Goal: Task Accomplishment & Management: Manage account settings

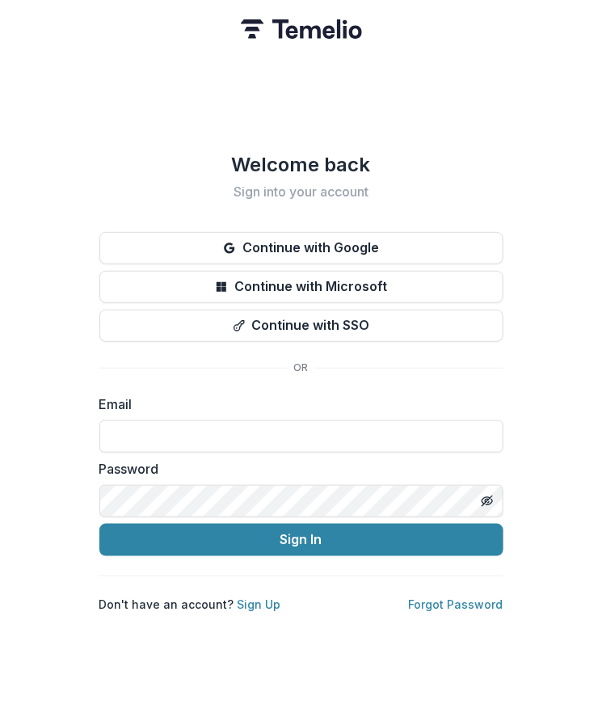
type input "**********"
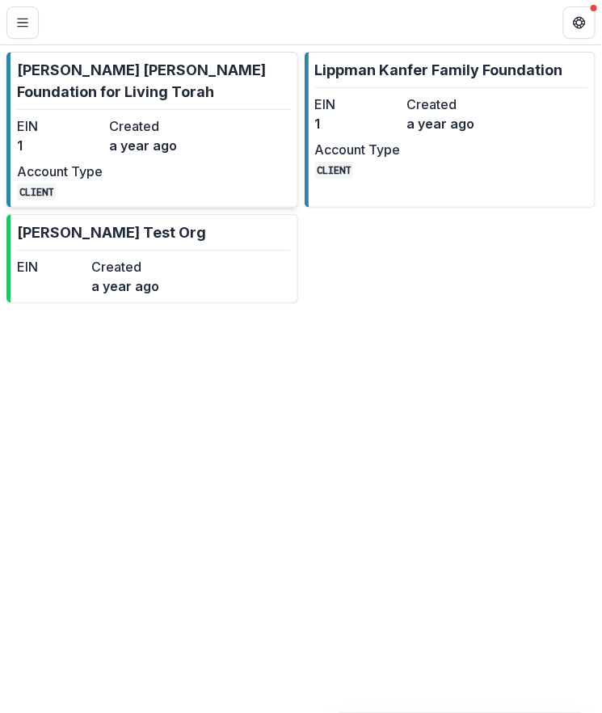
click at [163, 133] on dt "Created" at bounding box center [152, 125] width 86 height 19
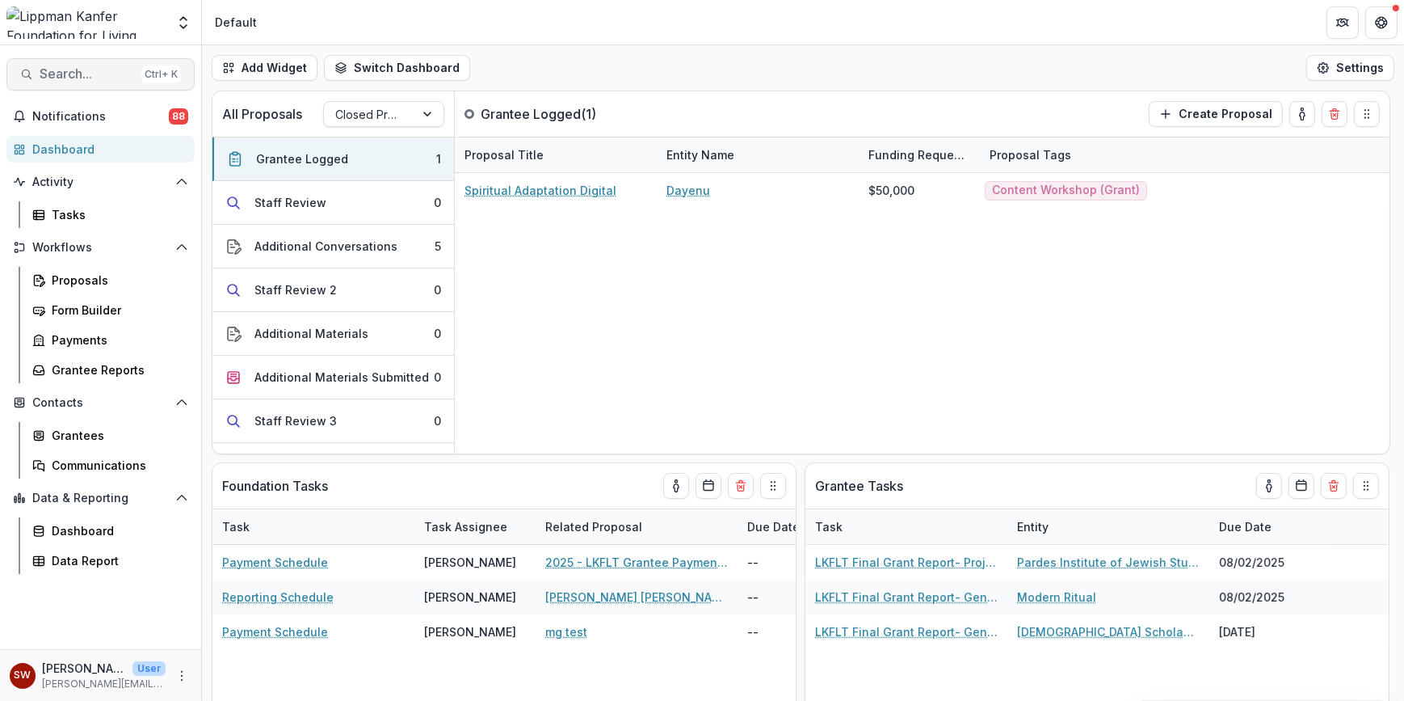
click at [87, 74] on span "Search..." at bounding box center [87, 73] width 95 height 15
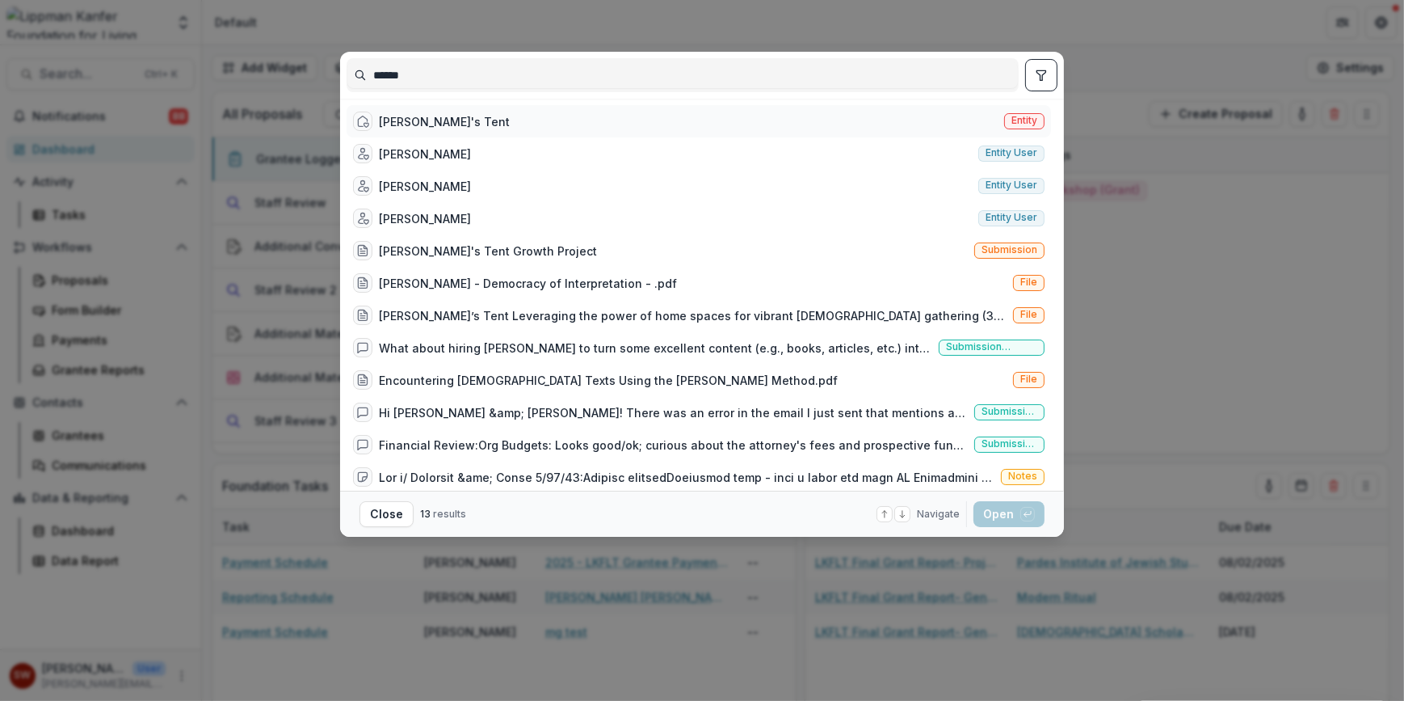
type input "******"
click at [395, 130] on div "[PERSON_NAME]'s Tent Entity" at bounding box center [699, 121] width 705 height 32
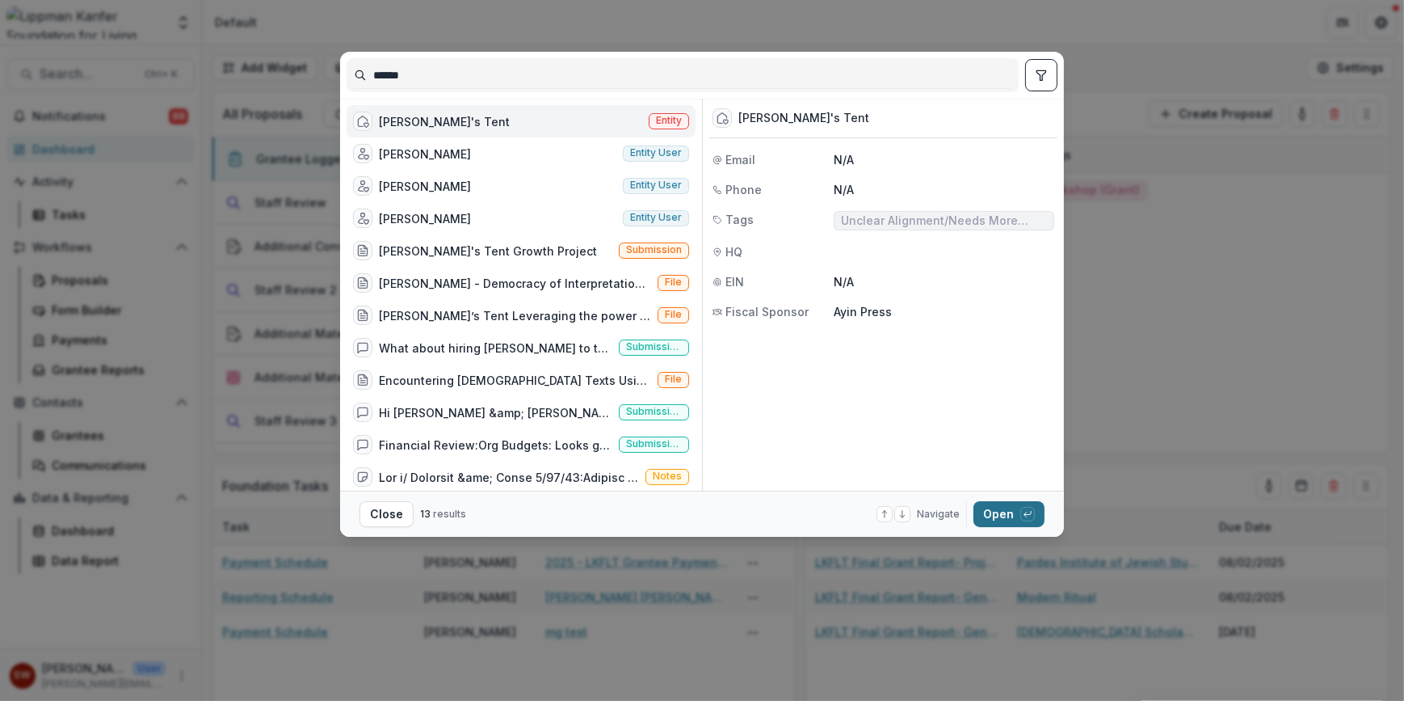
click at [601, 524] on button "Open with enter key" at bounding box center [1009, 514] width 71 height 26
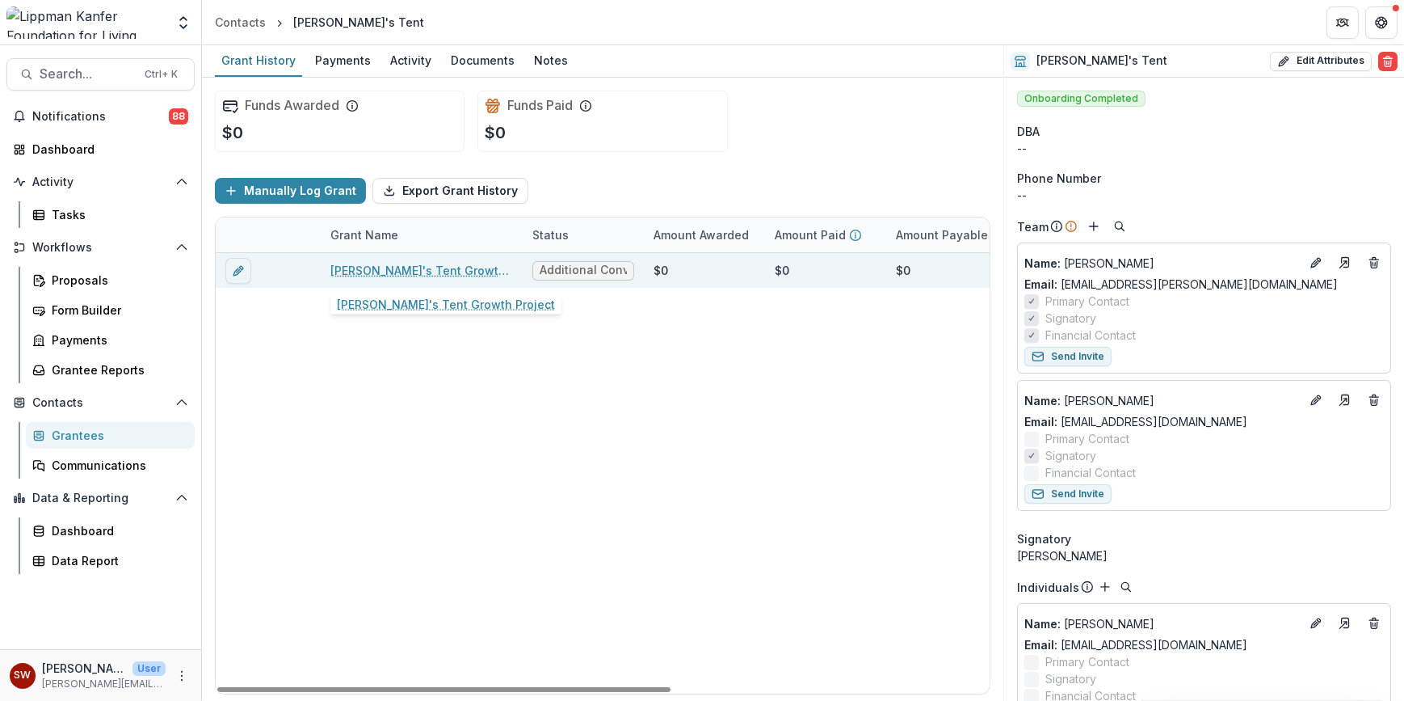
click at [379, 270] on link "[PERSON_NAME]'s Tent Growth Project" at bounding box center [421, 270] width 183 height 17
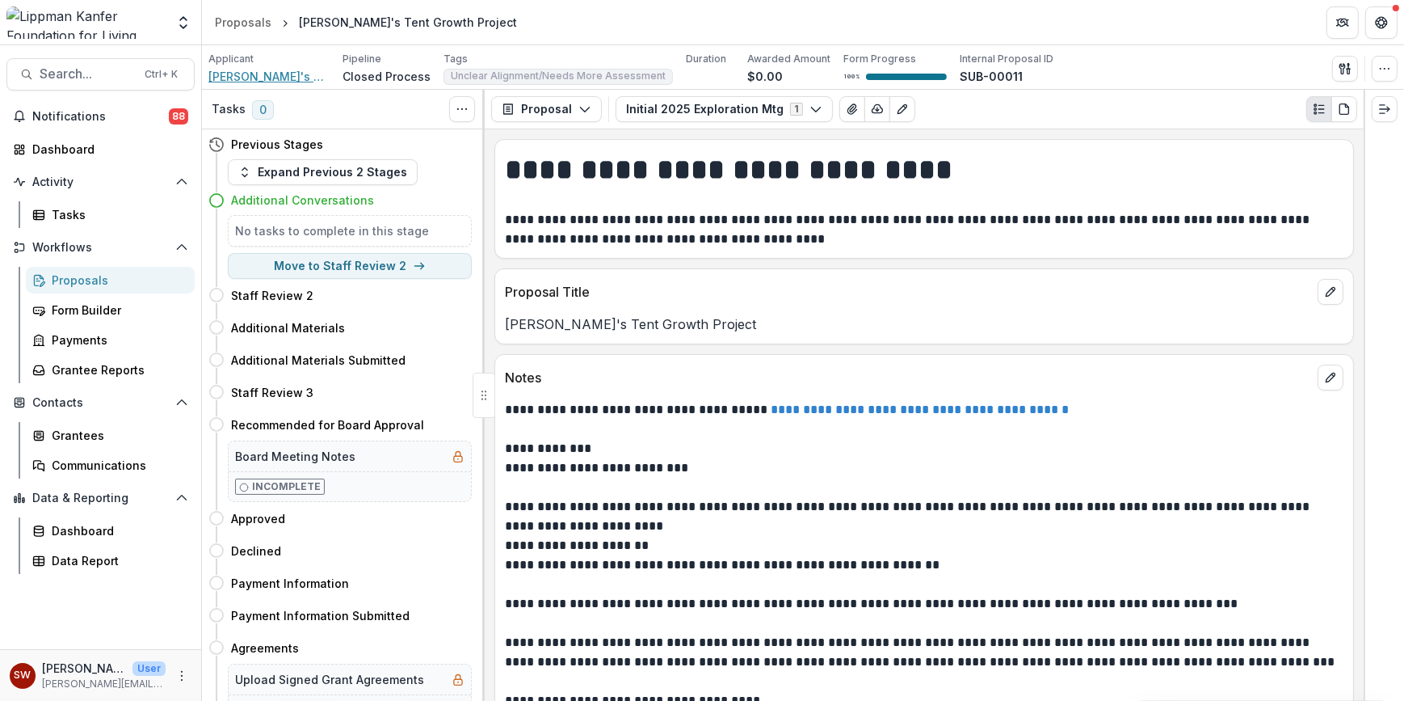
click at [270, 73] on span "[PERSON_NAME]'s Tent" at bounding box center [268, 76] width 121 height 17
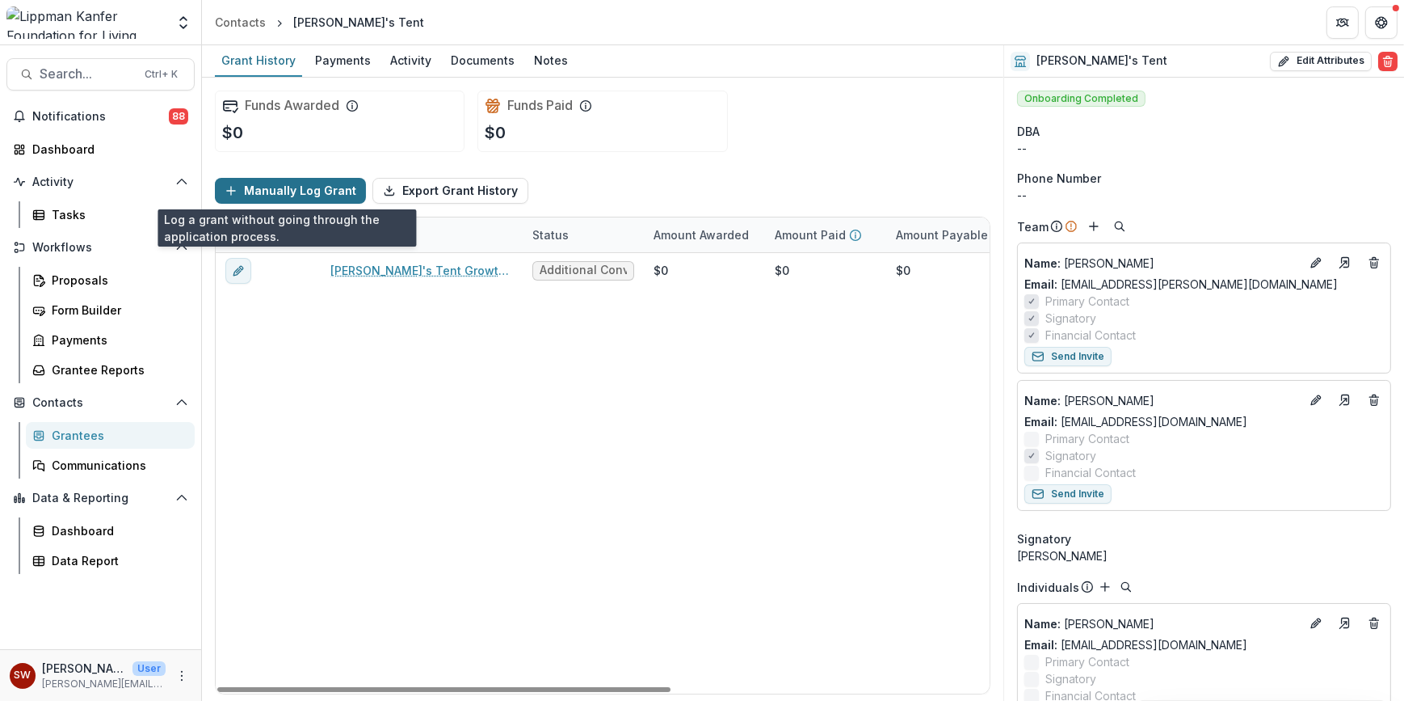
click at [335, 189] on button "Manually Log Grant" at bounding box center [290, 191] width 151 height 26
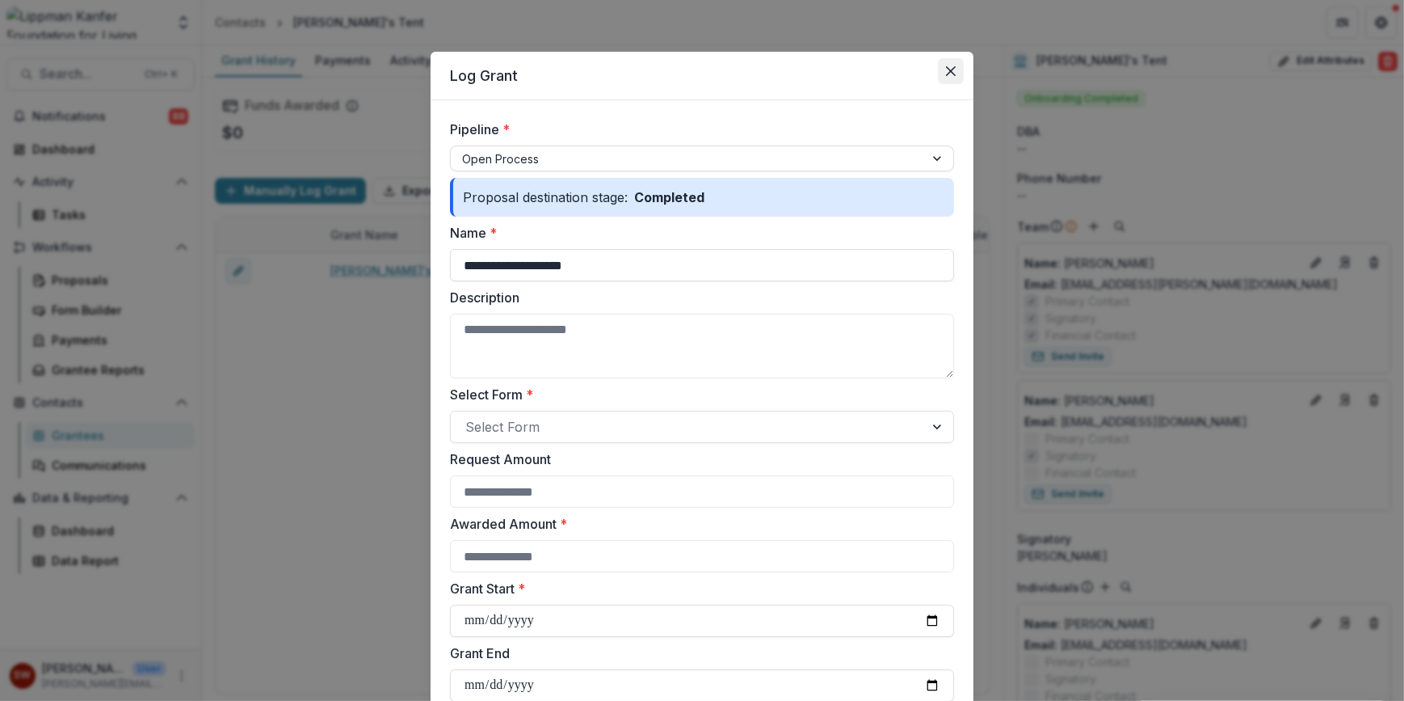
click at [601, 70] on icon "Close" at bounding box center [951, 71] width 10 height 10
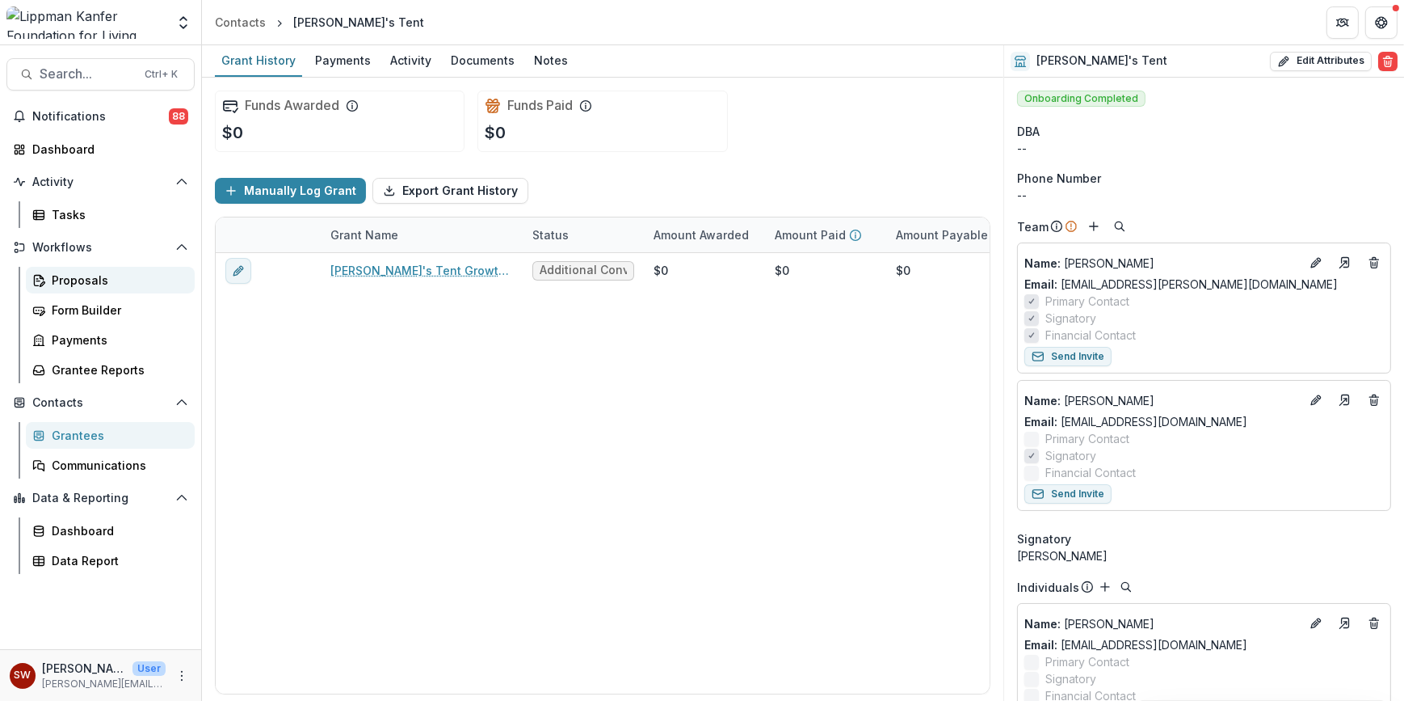
click at [80, 292] on link "Proposals" at bounding box center [110, 280] width 169 height 27
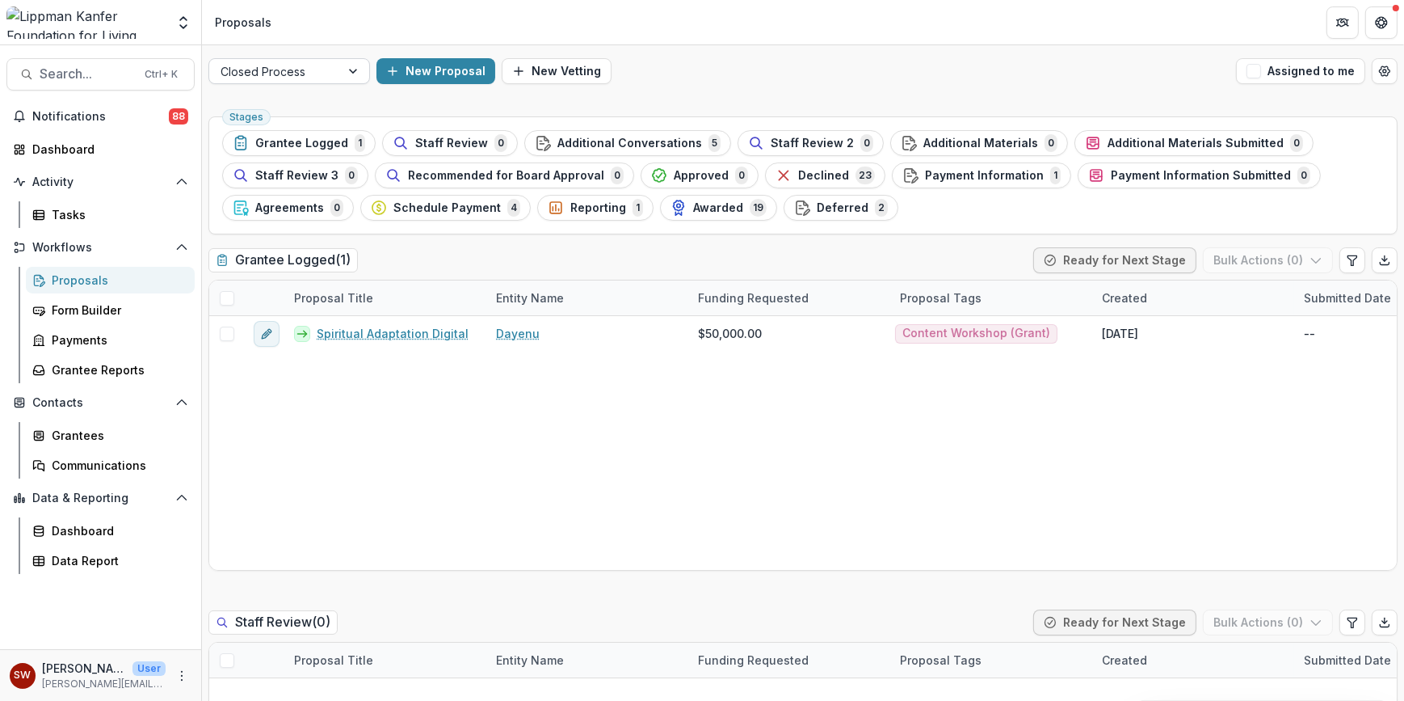
click at [275, 72] on div at bounding box center [275, 71] width 108 height 20
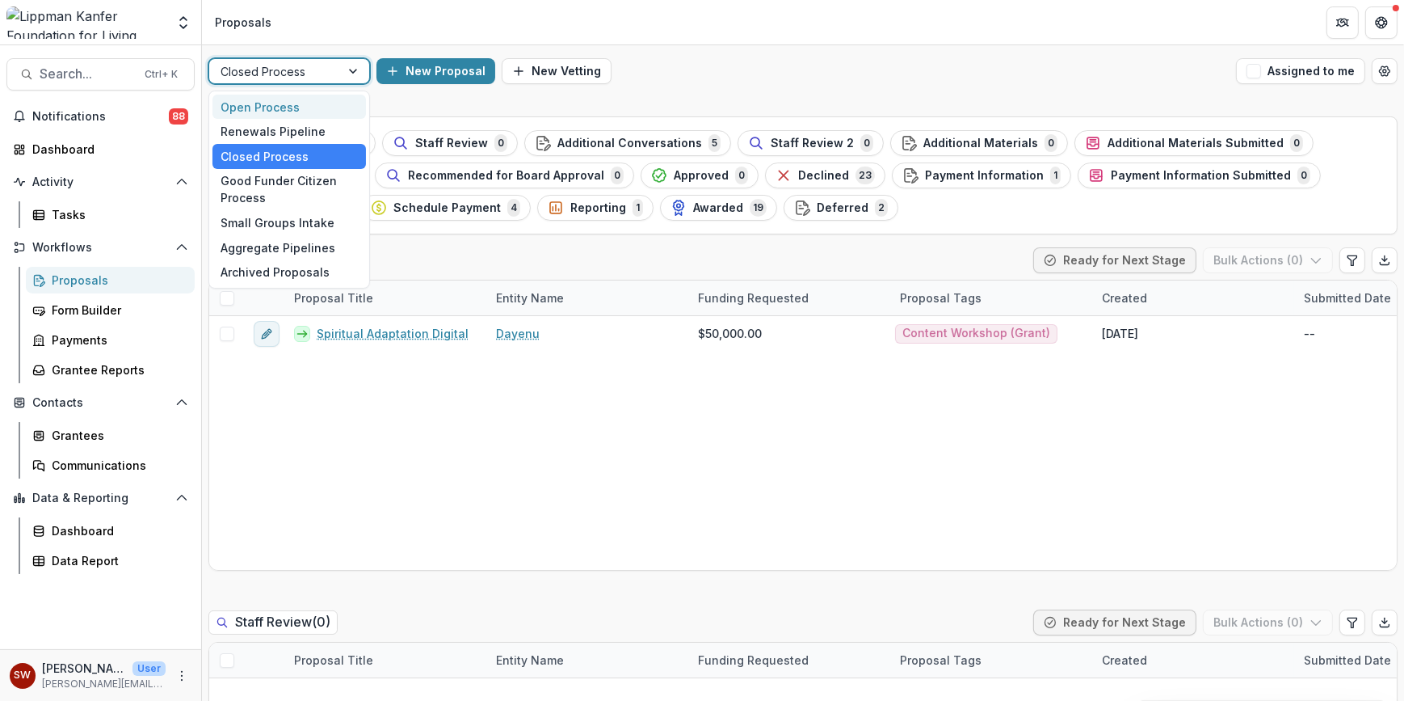
click at [291, 113] on div "Open Process" at bounding box center [290, 107] width 154 height 25
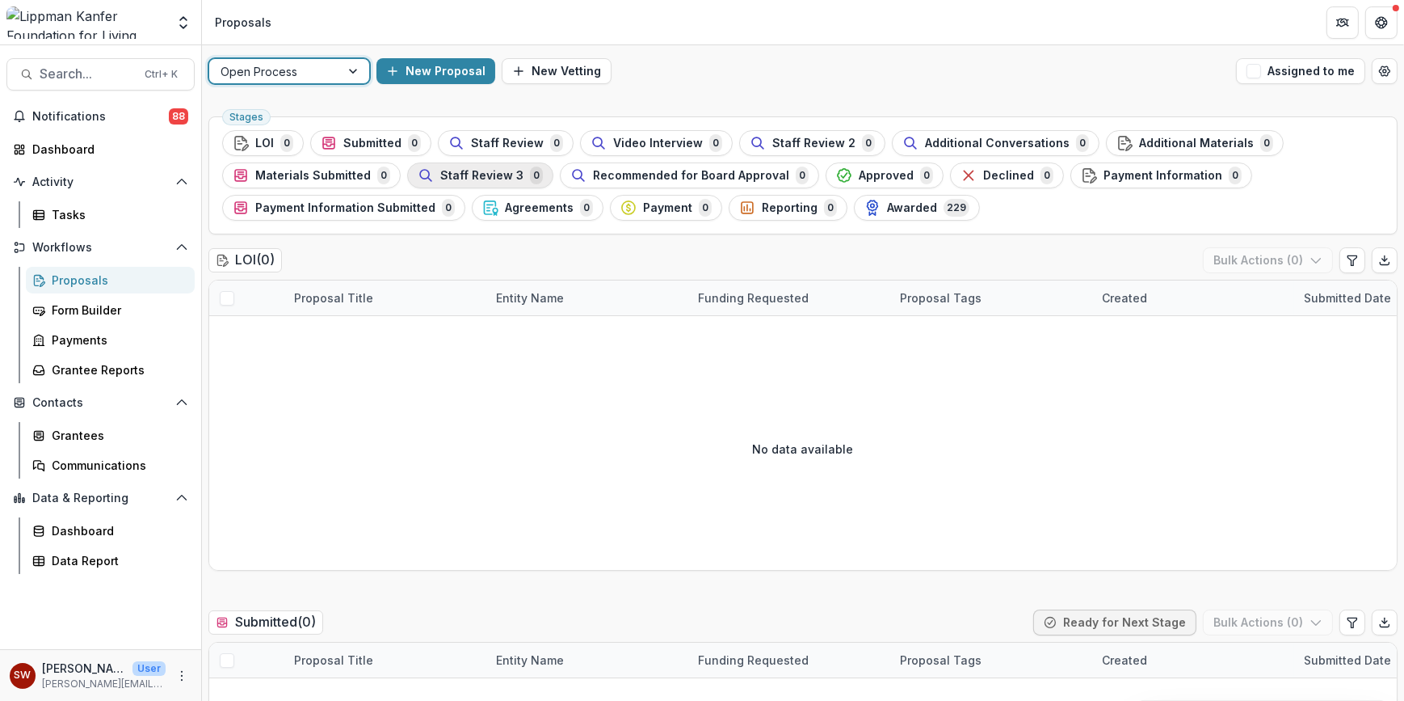
click at [449, 170] on span "Staff Review 3" at bounding box center [481, 176] width 83 height 14
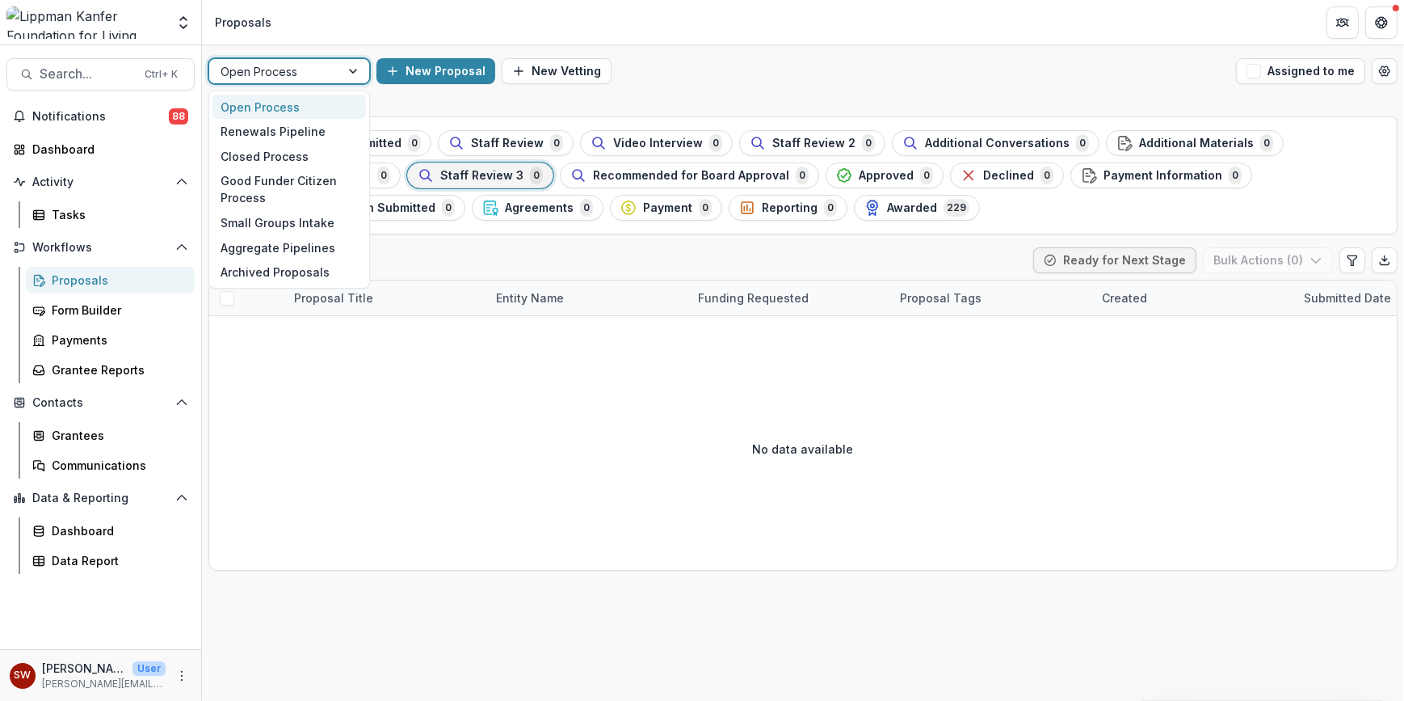
click at [332, 73] on div "Open Process" at bounding box center [274, 71] width 131 height 23
click at [292, 158] on div "Closed Process" at bounding box center [290, 156] width 154 height 25
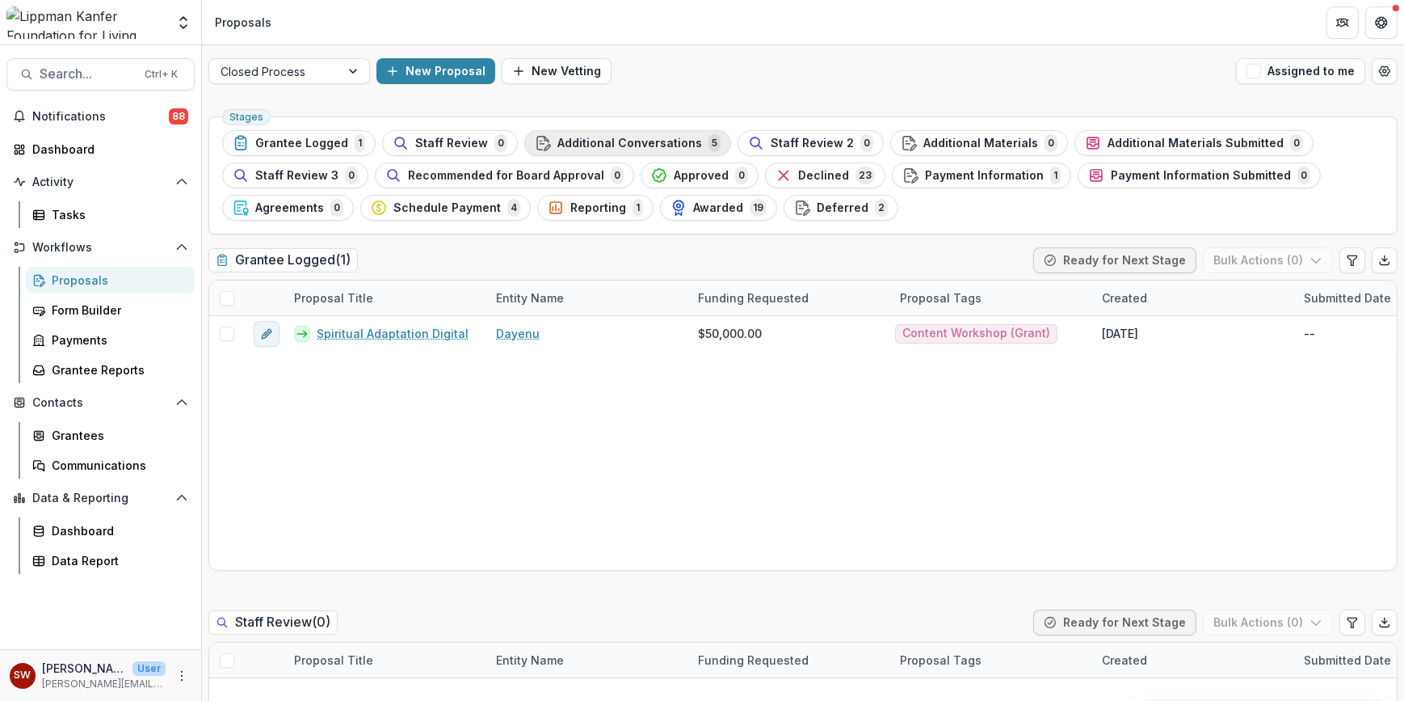
click at [558, 137] on span "Additional Conversations" at bounding box center [630, 144] width 145 height 14
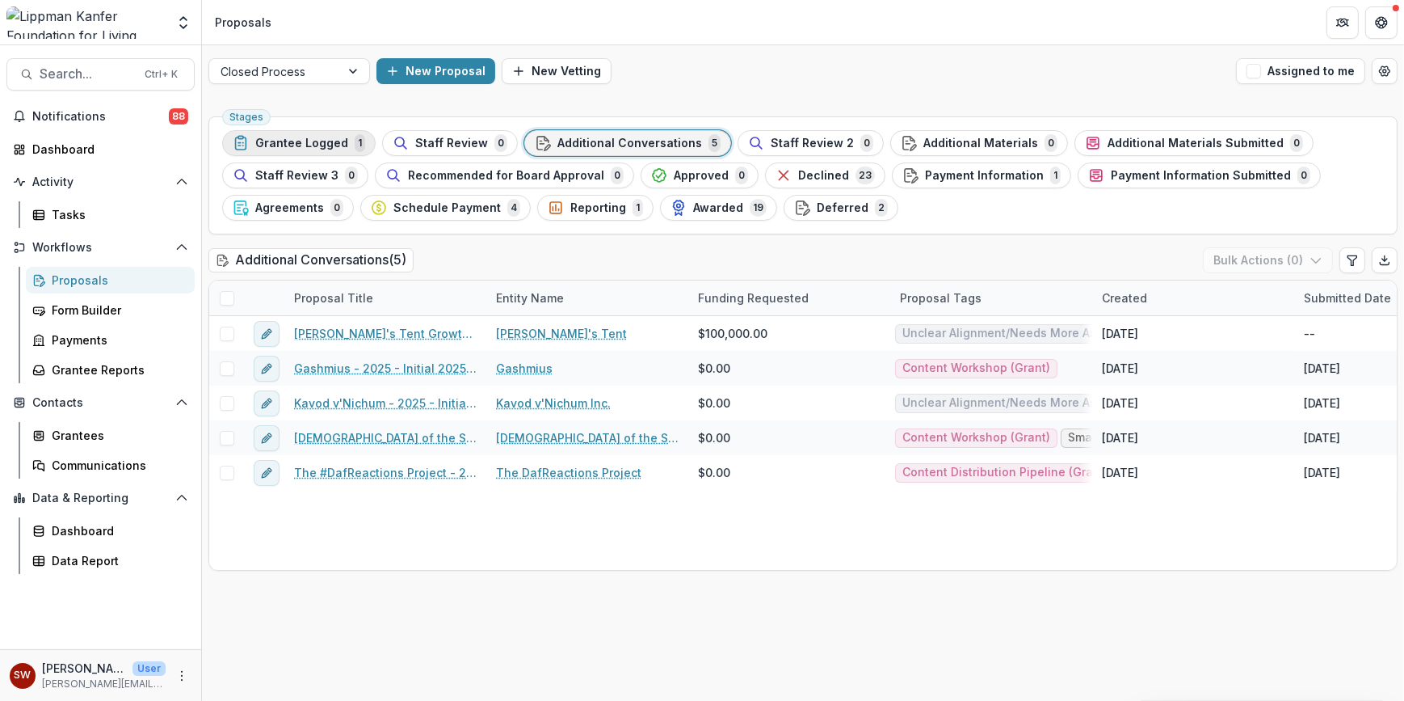
click at [259, 149] on div "Grantee Logged 1" at bounding box center [299, 143] width 133 height 18
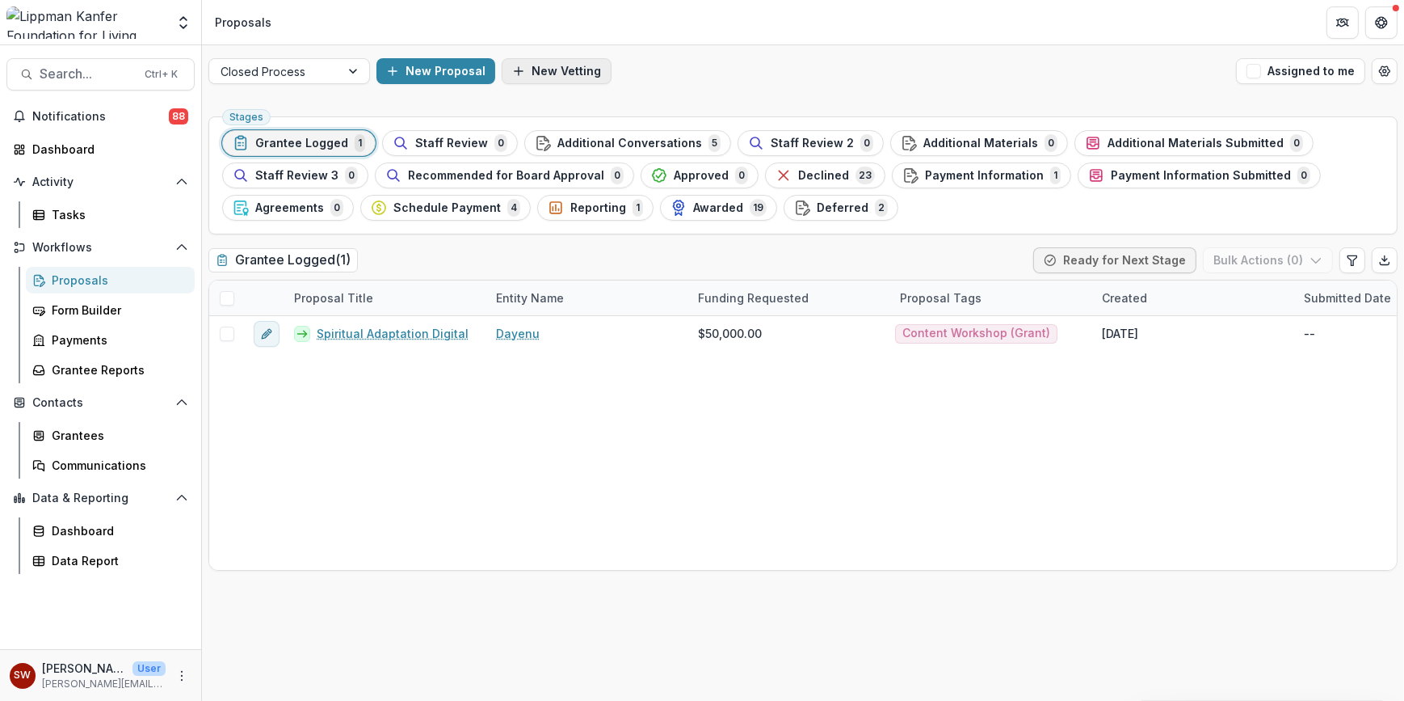
click at [598, 69] on button "New Vetting" at bounding box center [557, 71] width 110 height 26
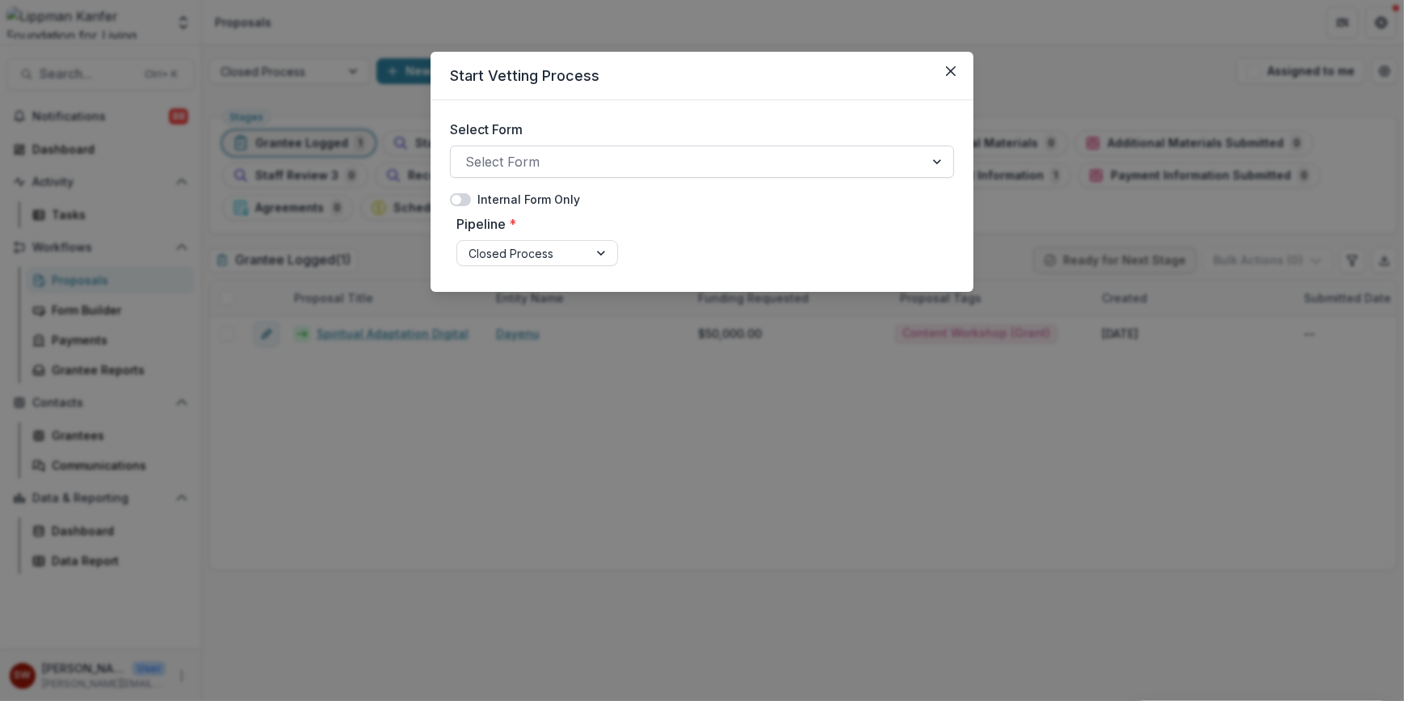
click at [568, 162] on div at bounding box center [687, 161] width 444 height 23
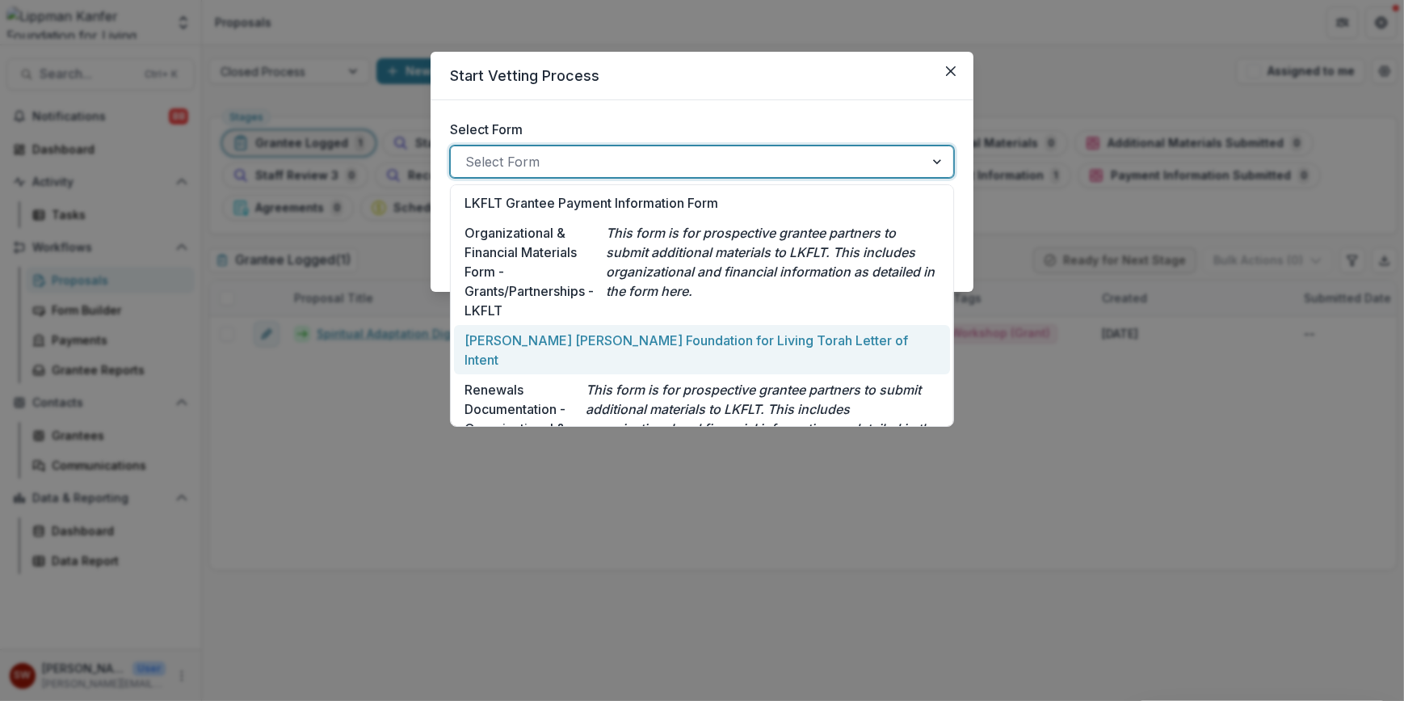
click at [601, 347] on div "[PERSON_NAME] [PERSON_NAME] Foundation for Living Torah Letter of Intent" at bounding box center [702, 349] width 475 height 39
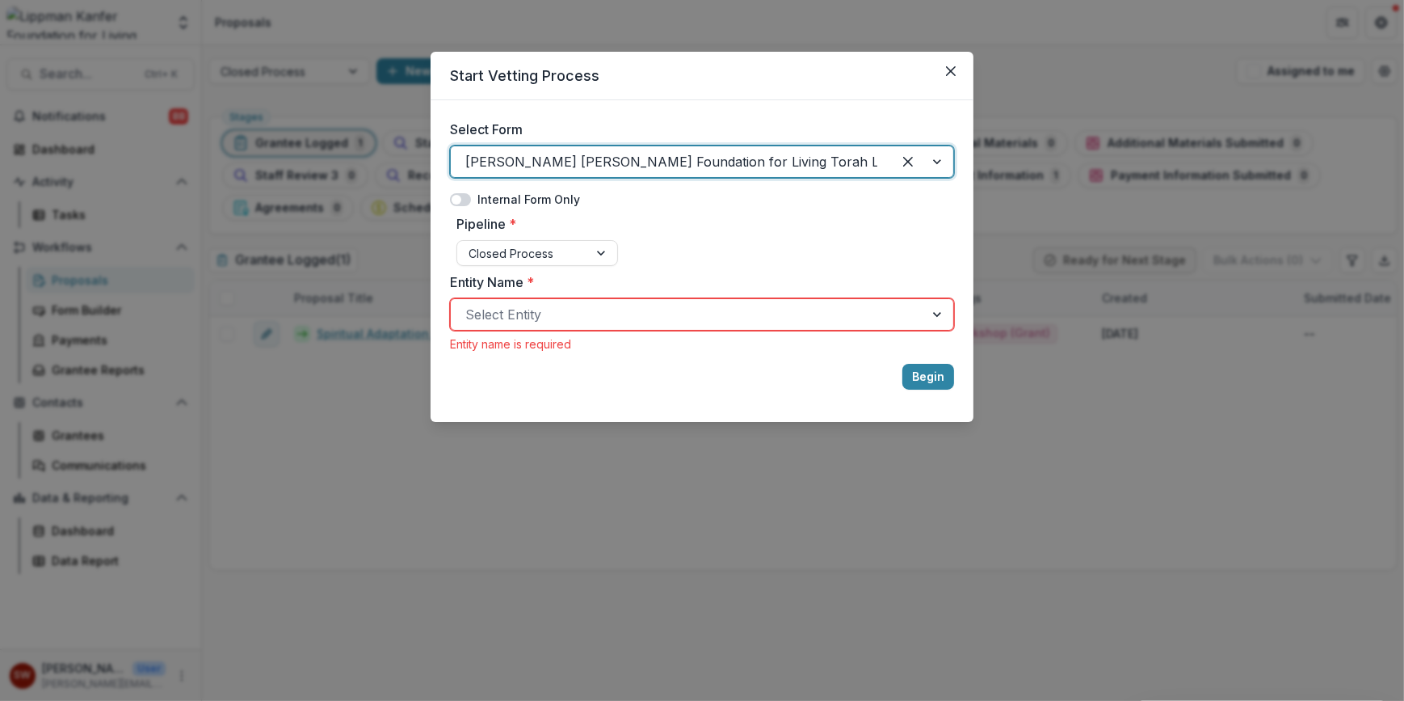
click at [469, 196] on span at bounding box center [460, 199] width 21 height 13
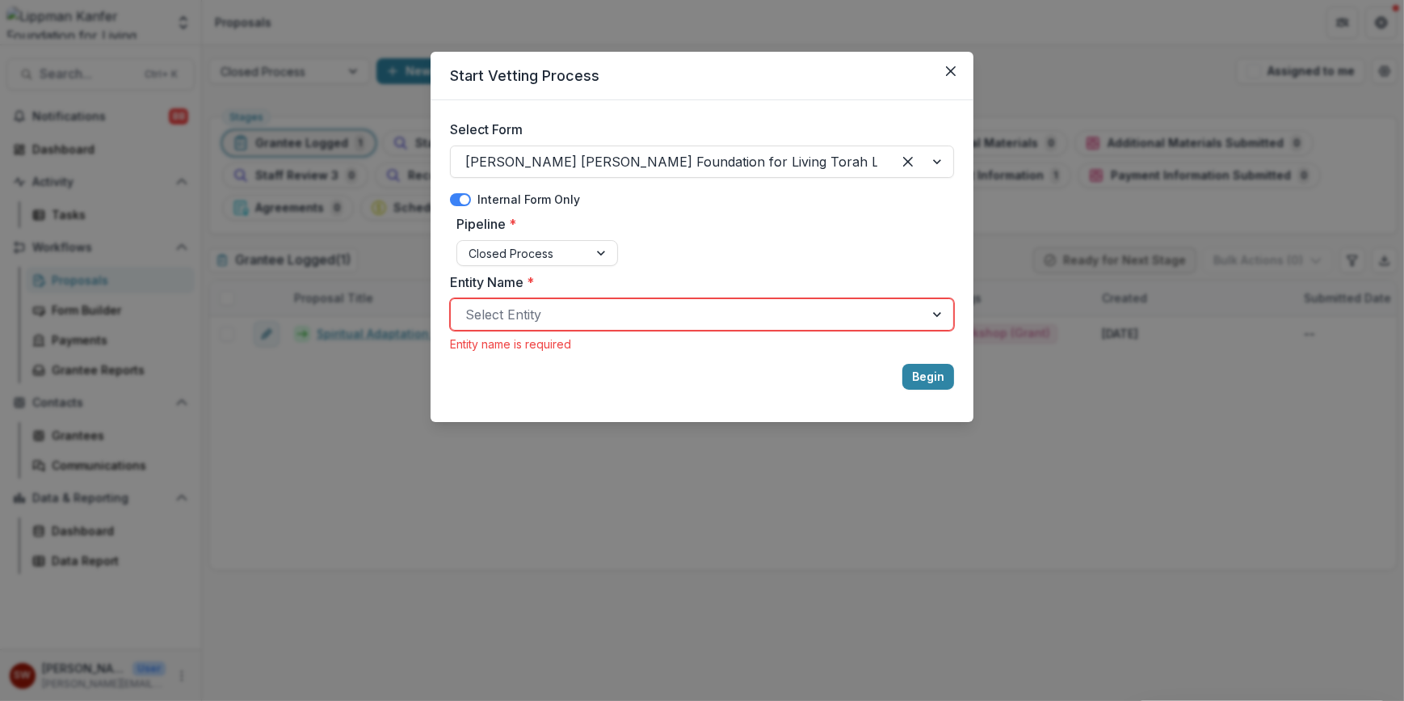
click at [583, 323] on div at bounding box center [687, 314] width 444 height 23
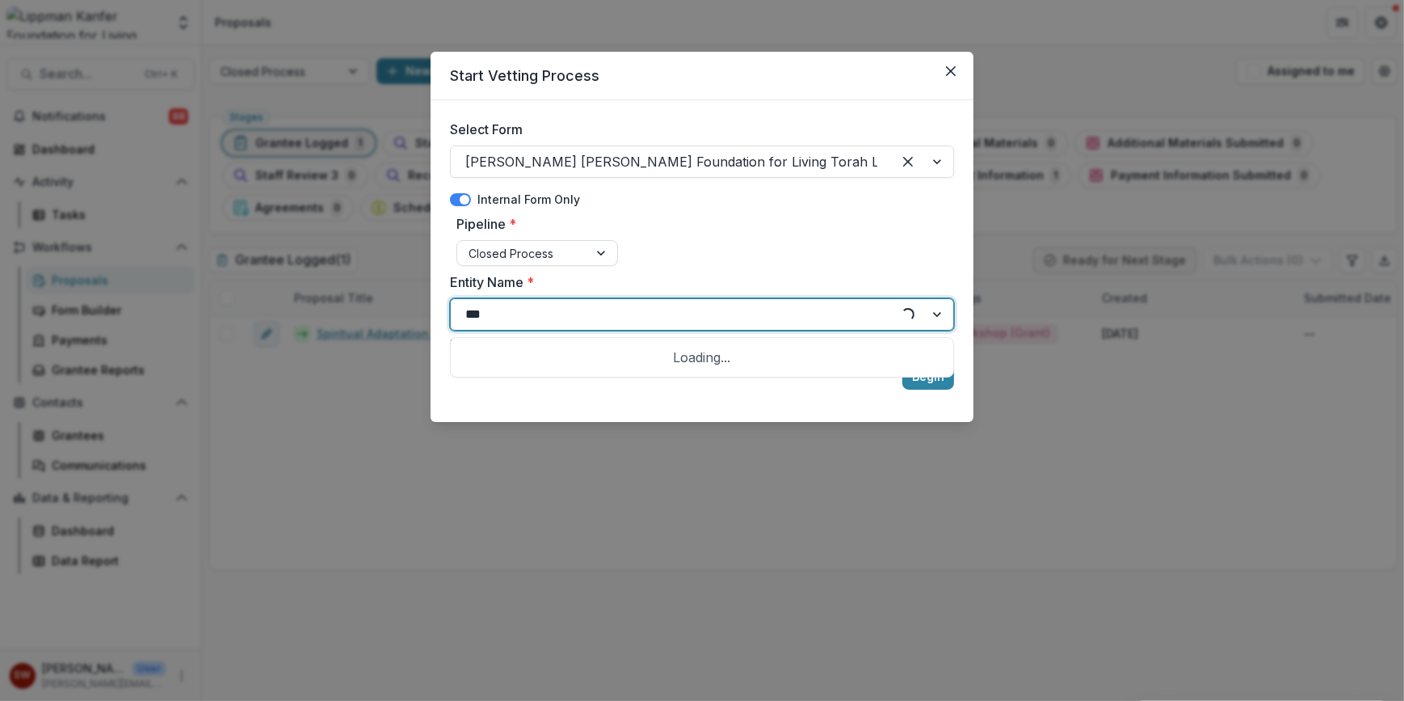
type input "****"
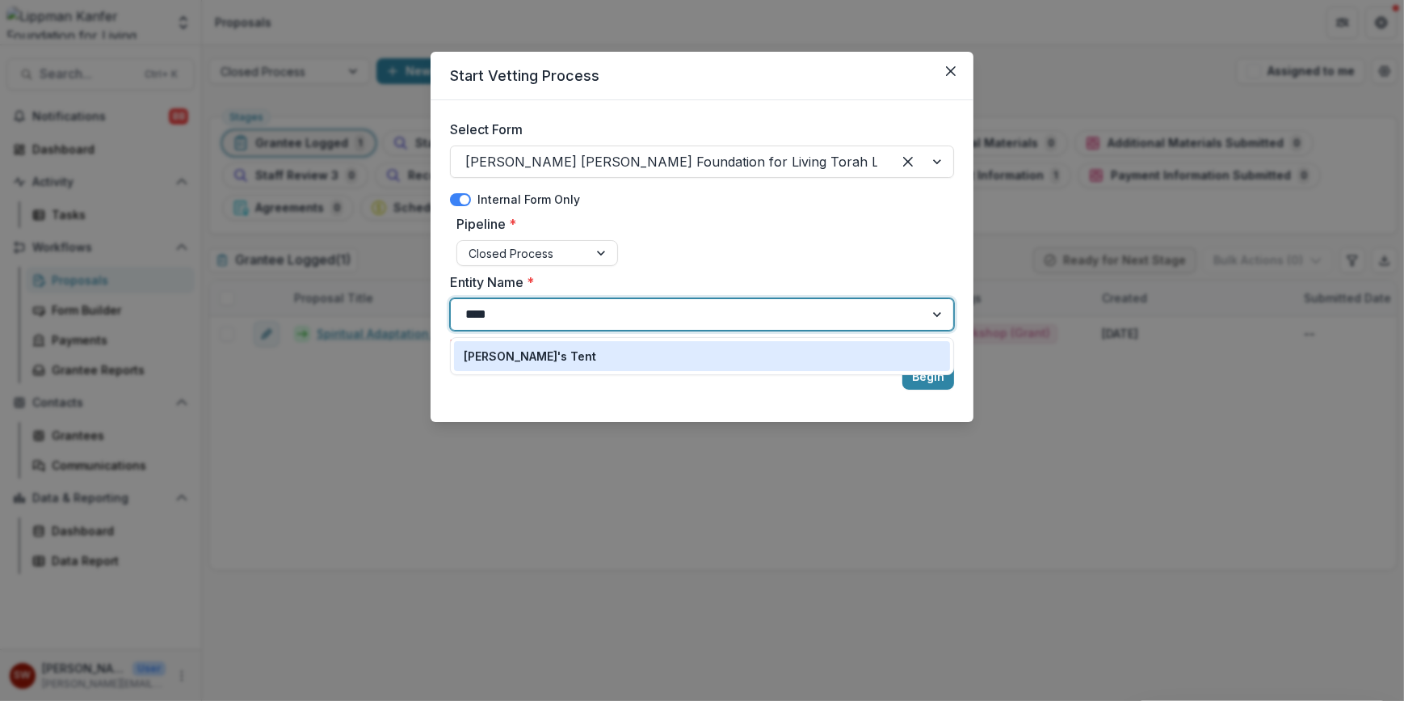
click at [586, 359] on div "[PERSON_NAME]'s Tent" at bounding box center [702, 355] width 477 height 17
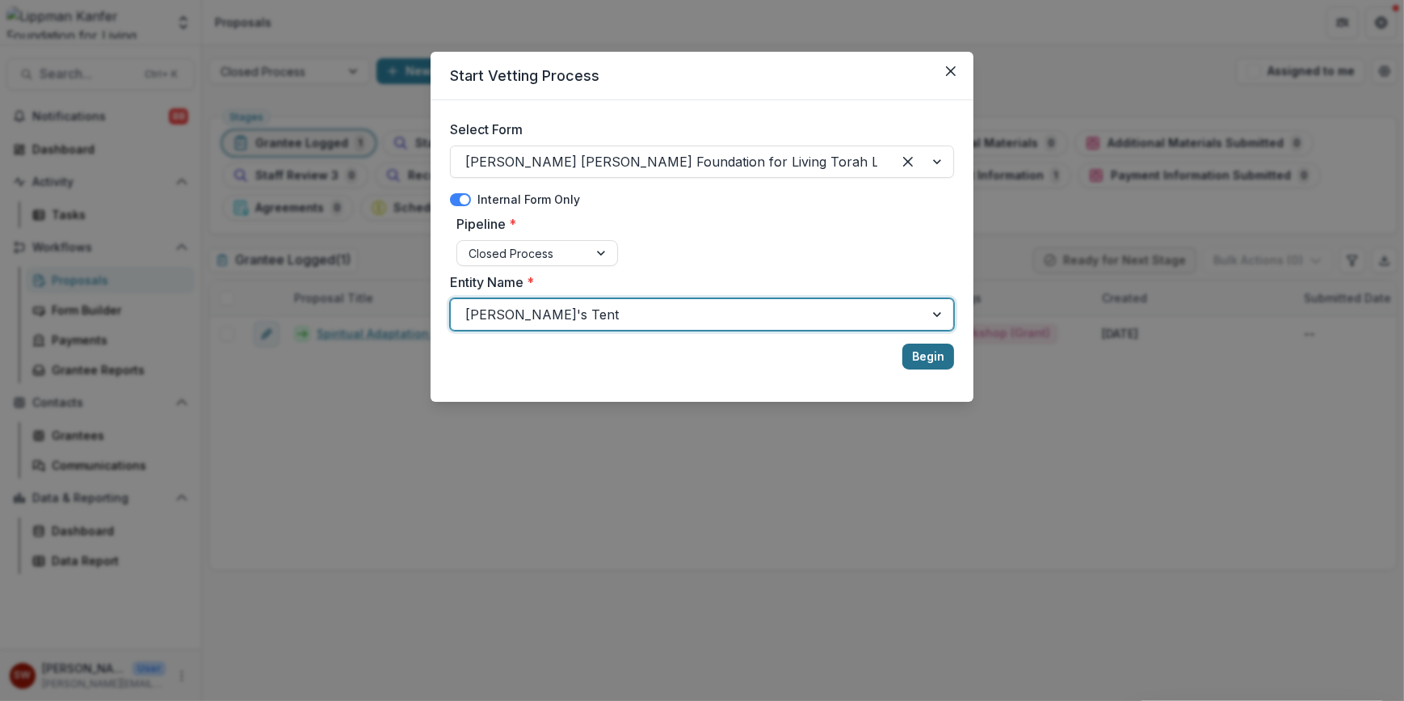
click at [601, 364] on button "Begin" at bounding box center [929, 356] width 52 height 26
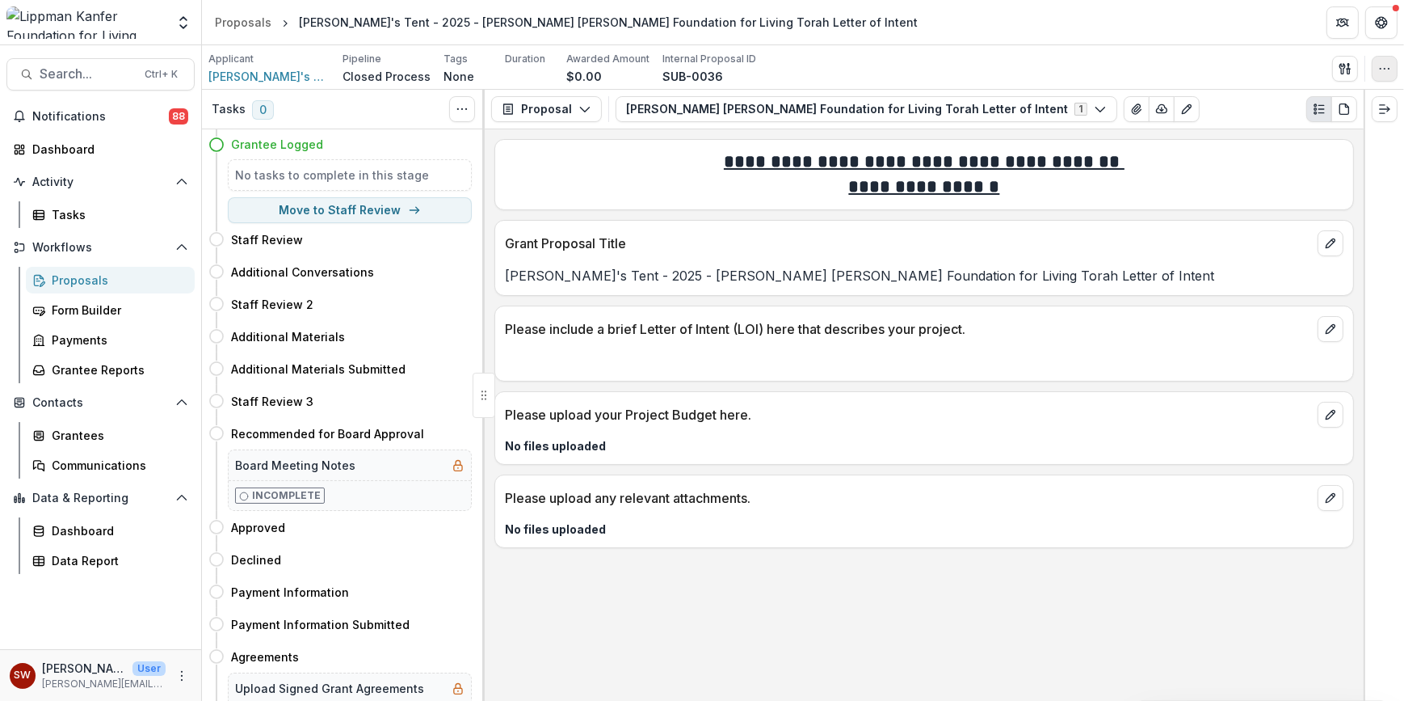
click at [601, 63] on icon "button" at bounding box center [1384, 68] width 13 height 13
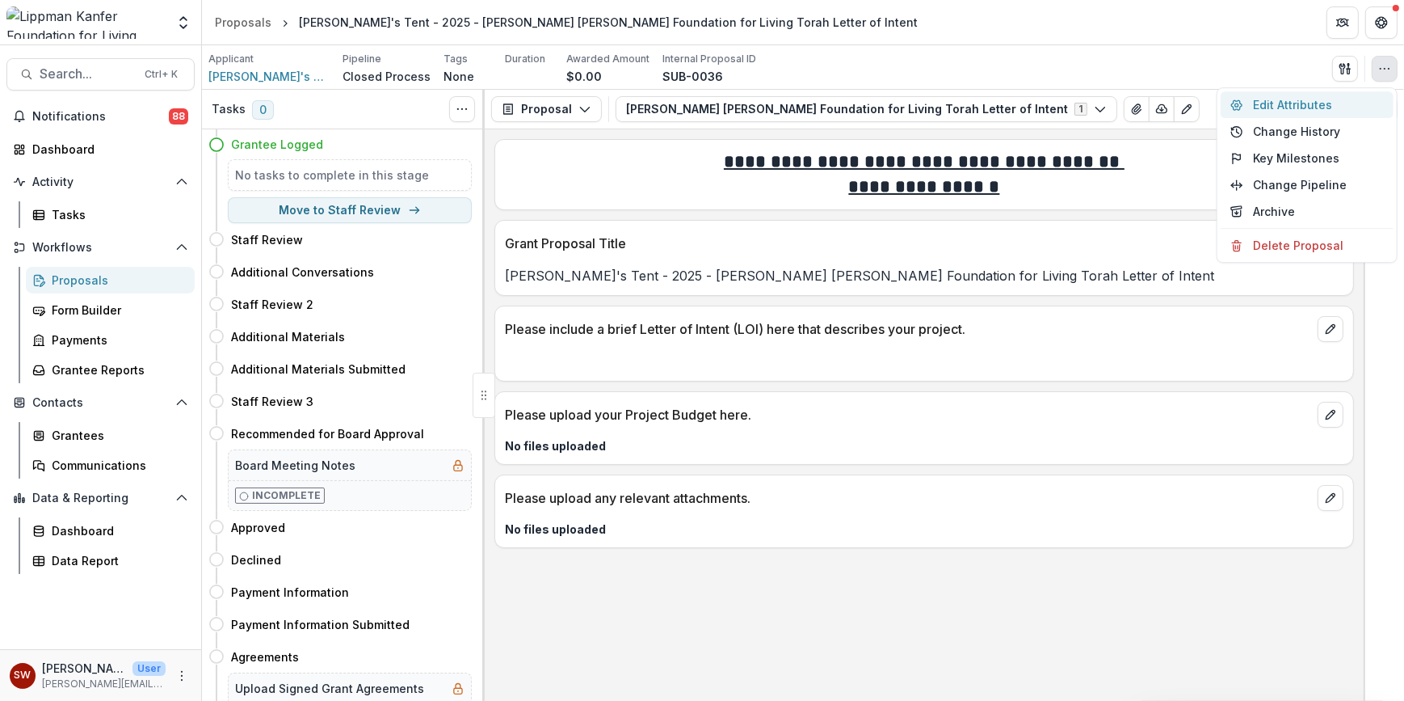
click at [601, 103] on button "Edit Attributes" at bounding box center [1307, 104] width 173 height 27
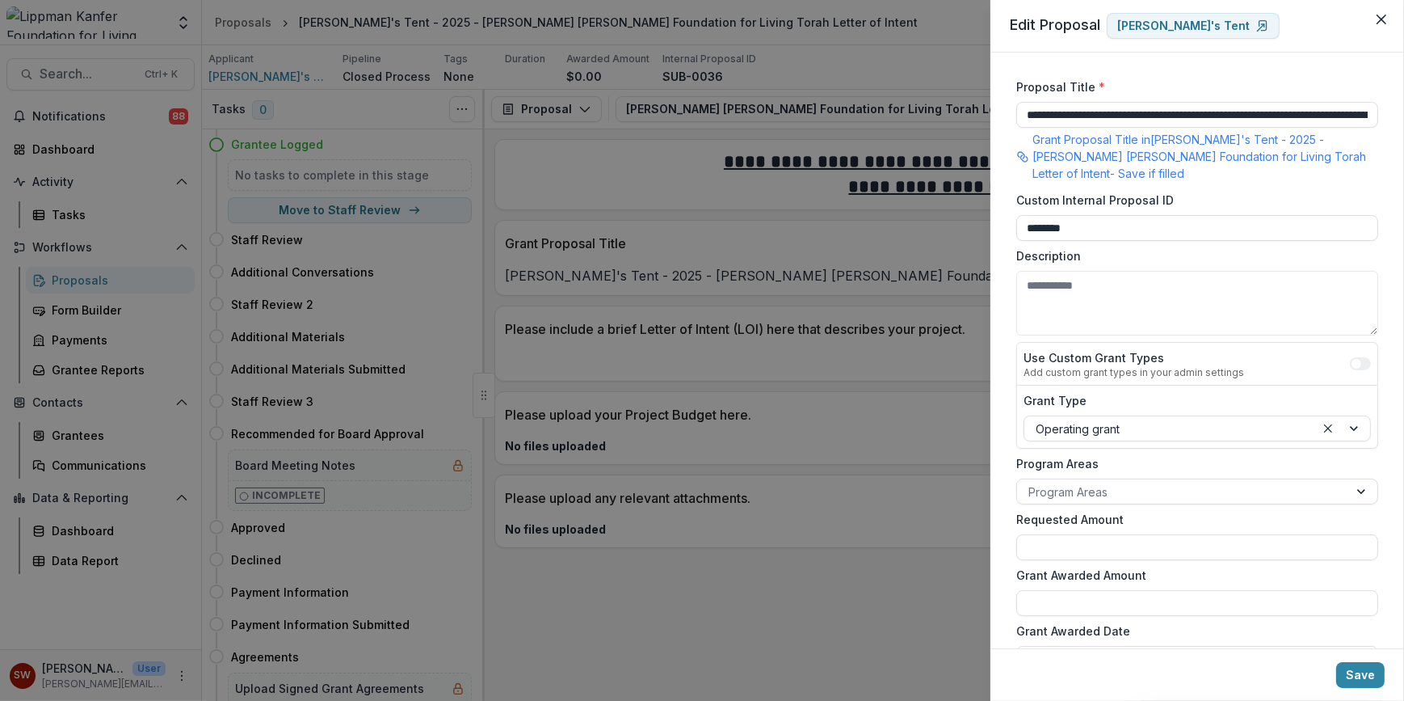
scroll to position [0, 125]
drag, startPoint x: 1026, startPoint y: 115, endPoint x: 1406, endPoint y: 98, distance: 380.1
click at [601, 98] on html "Skip to content Aggregate Analysis Foundations [PERSON_NAME] [PERSON_NAME] Foun…" at bounding box center [702, 350] width 1404 height 701
type input "**********"
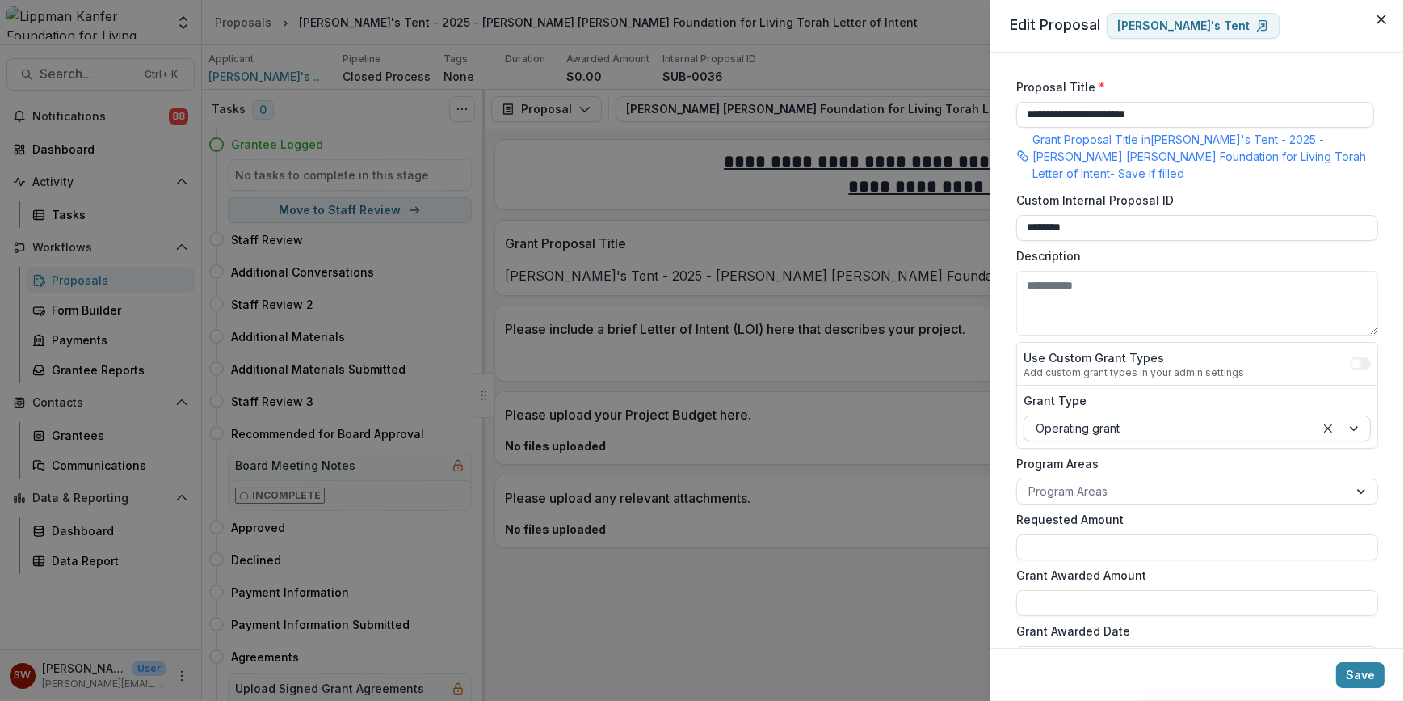
click at [601, 430] on div at bounding box center [1342, 428] width 55 height 24
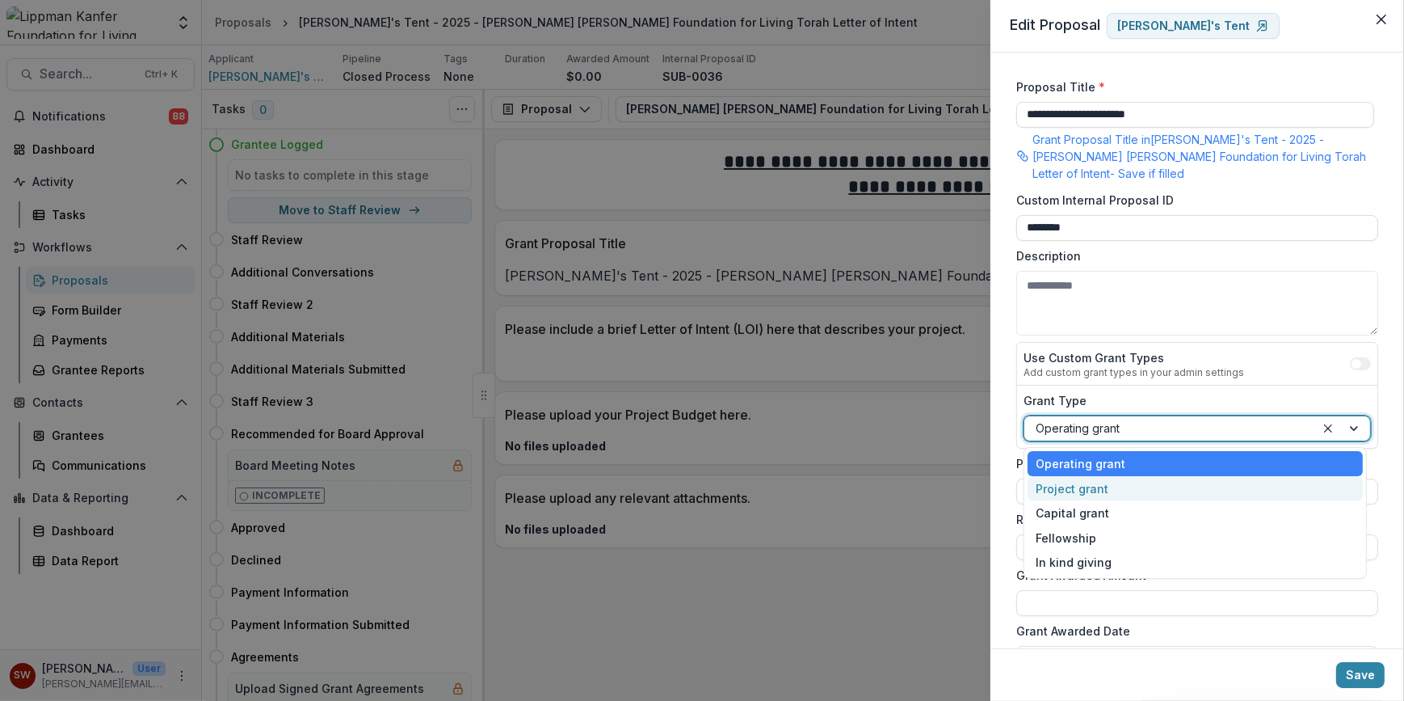
click at [601, 482] on div "Project grant" at bounding box center [1195, 488] width 335 height 25
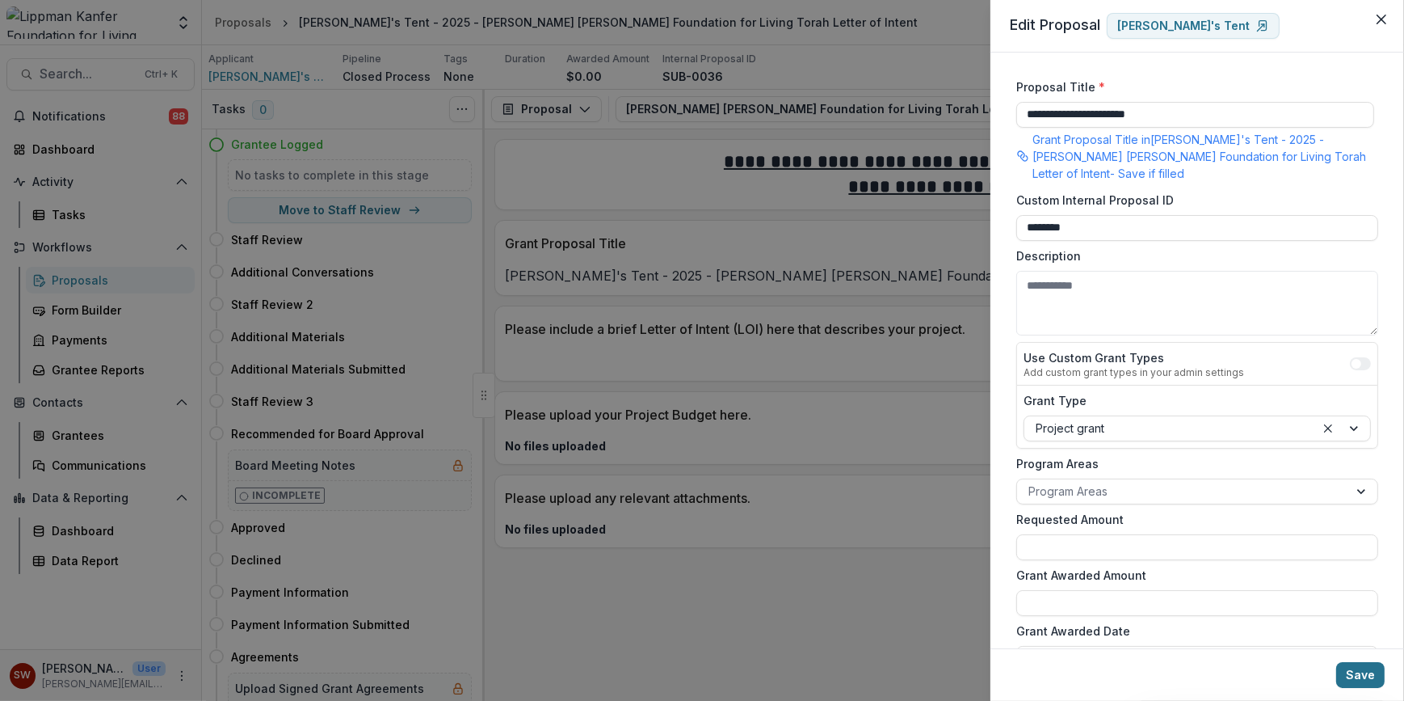
click at [601, 671] on button "Save" at bounding box center [1360, 675] width 48 height 26
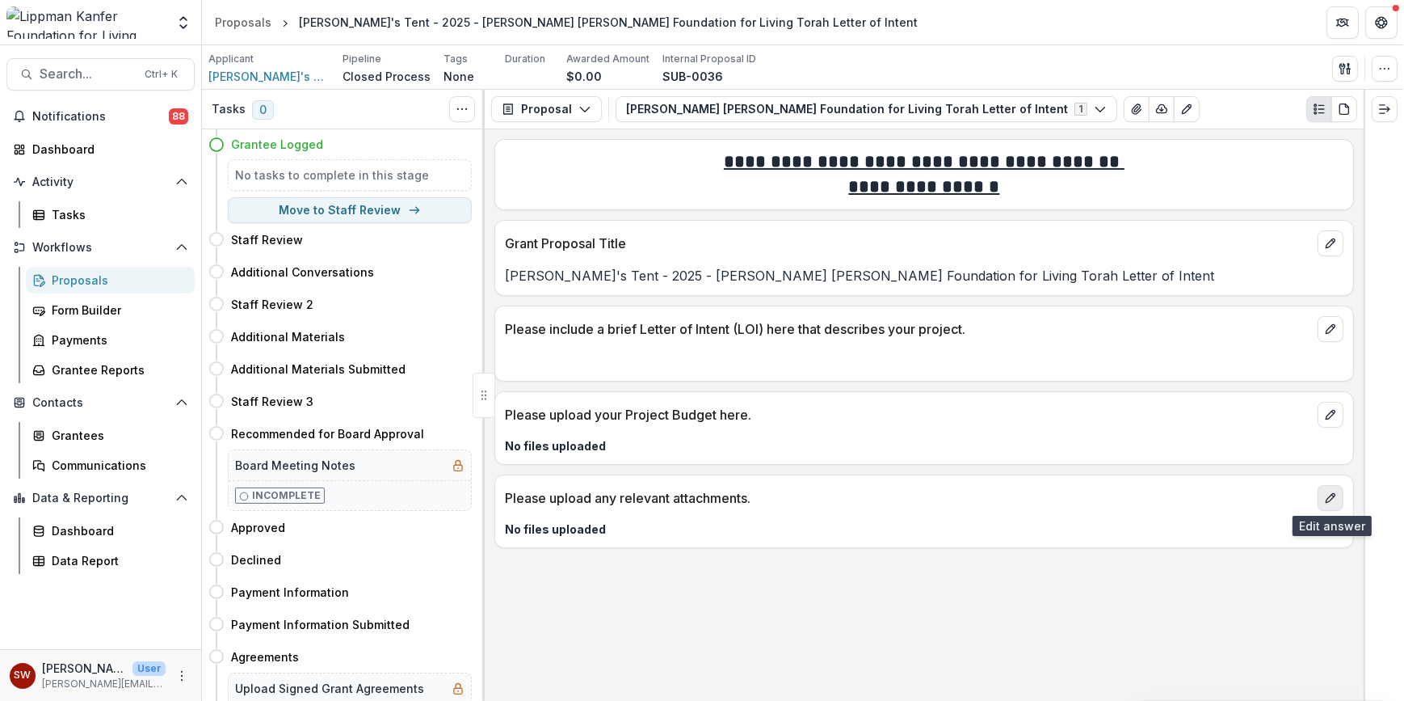
click at [601, 495] on button "edit" at bounding box center [1331, 498] width 26 height 26
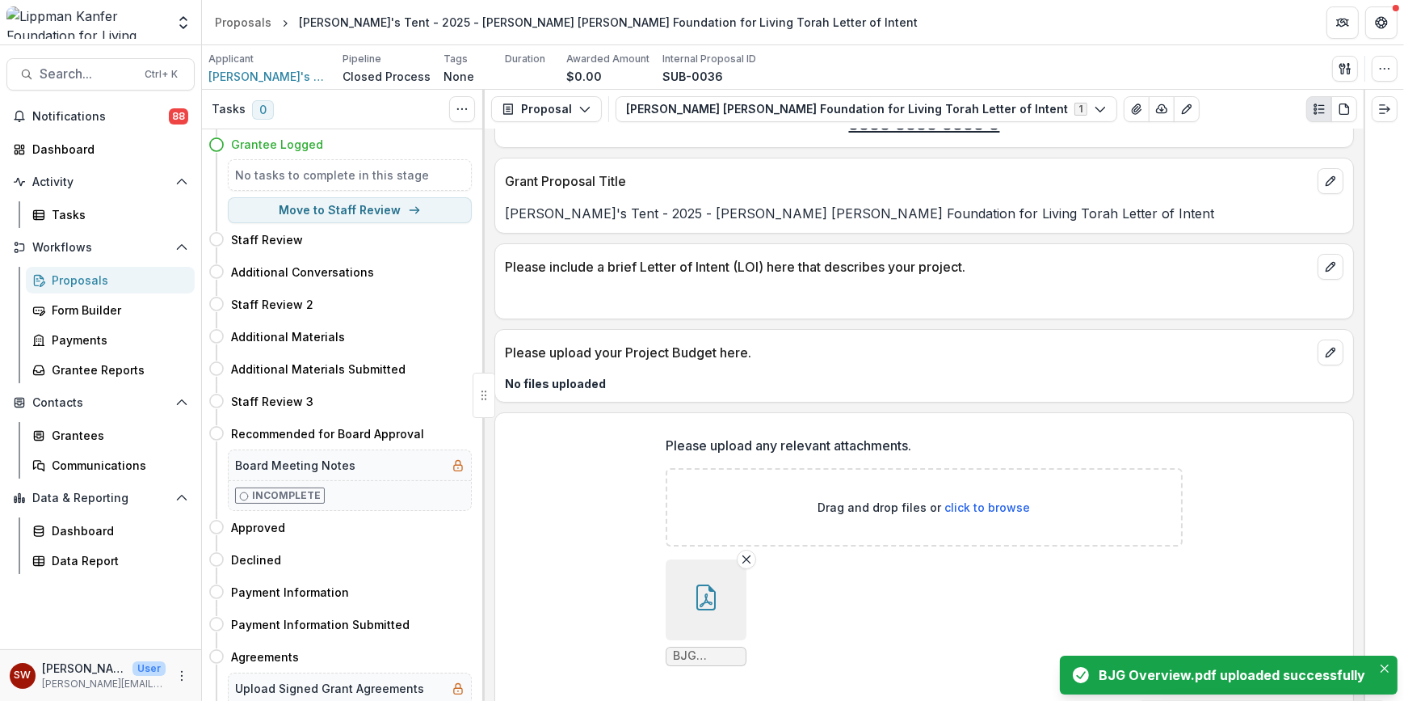
scroll to position [120, 0]
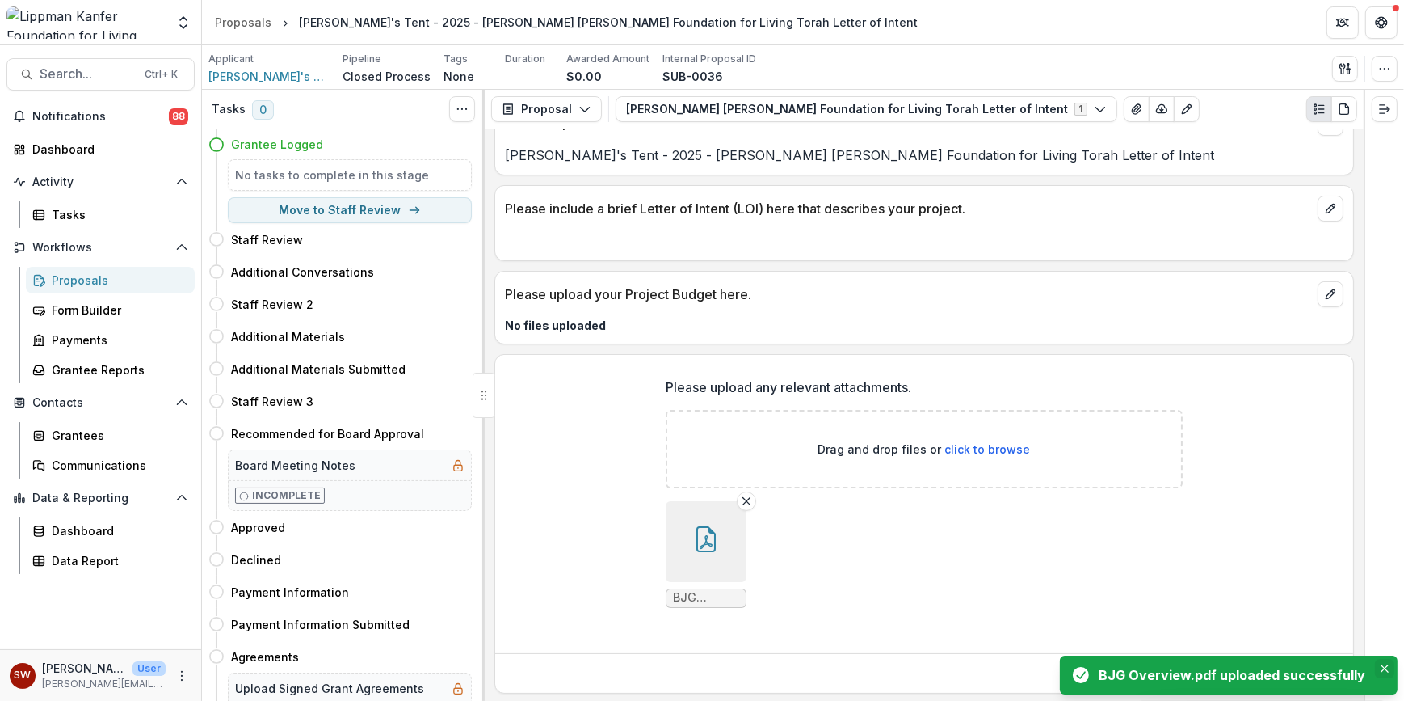
click at [601, 669] on icon "Close" at bounding box center [1385, 668] width 8 height 8
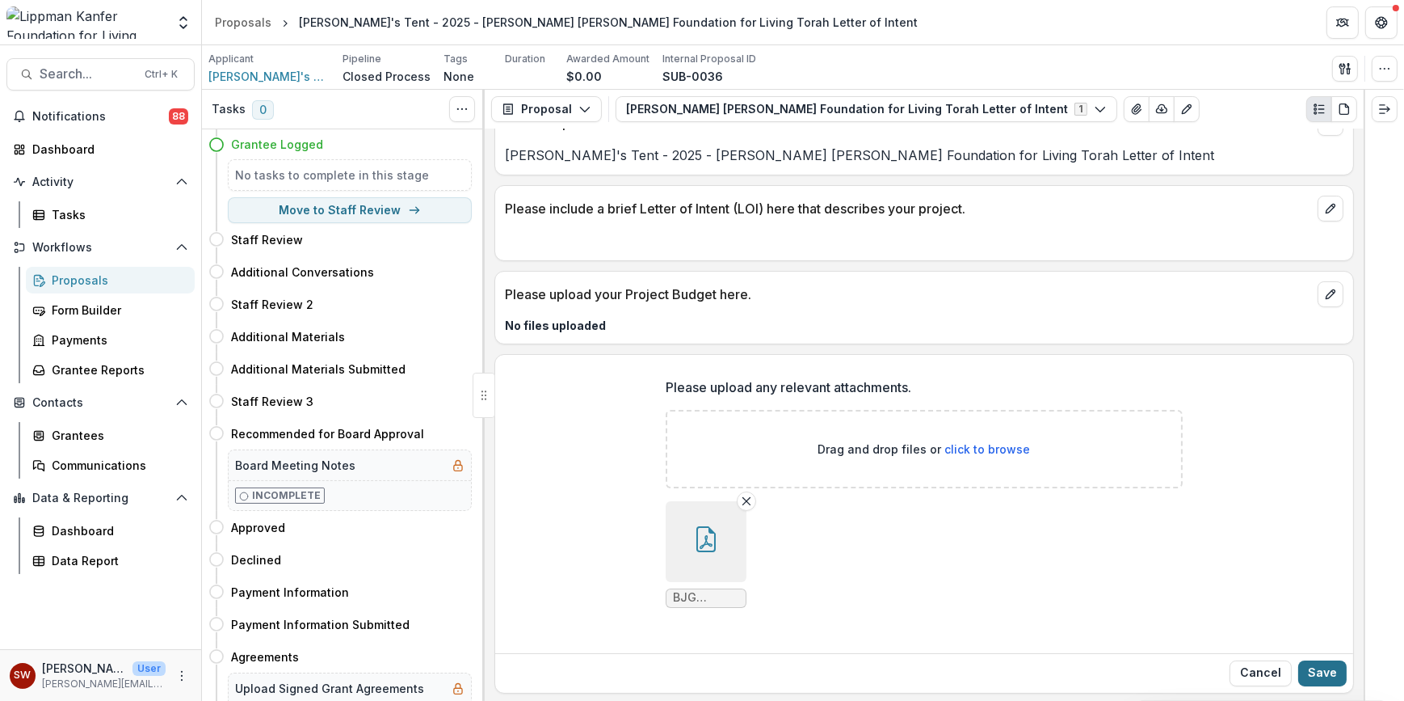
click at [601, 672] on button "Save" at bounding box center [1322, 673] width 48 height 26
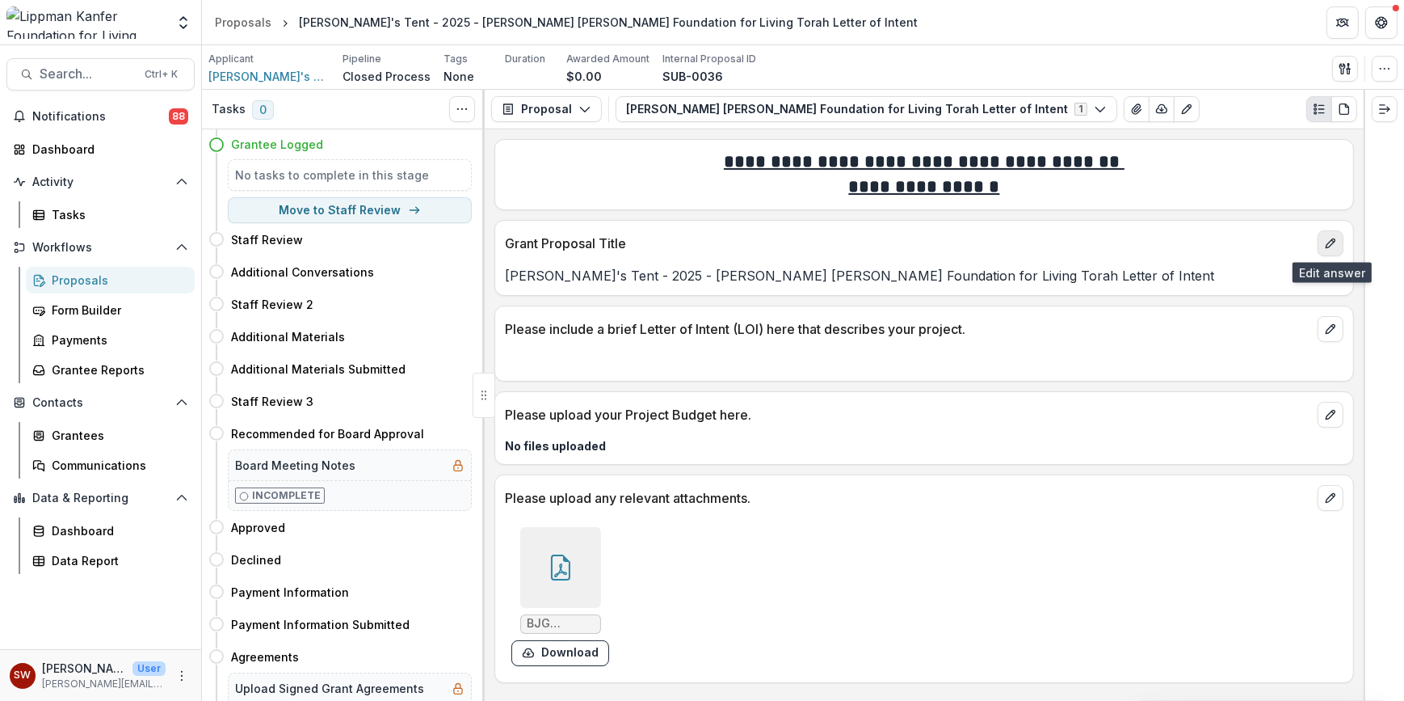
click at [601, 238] on icon "edit" at bounding box center [1330, 242] width 9 height 9
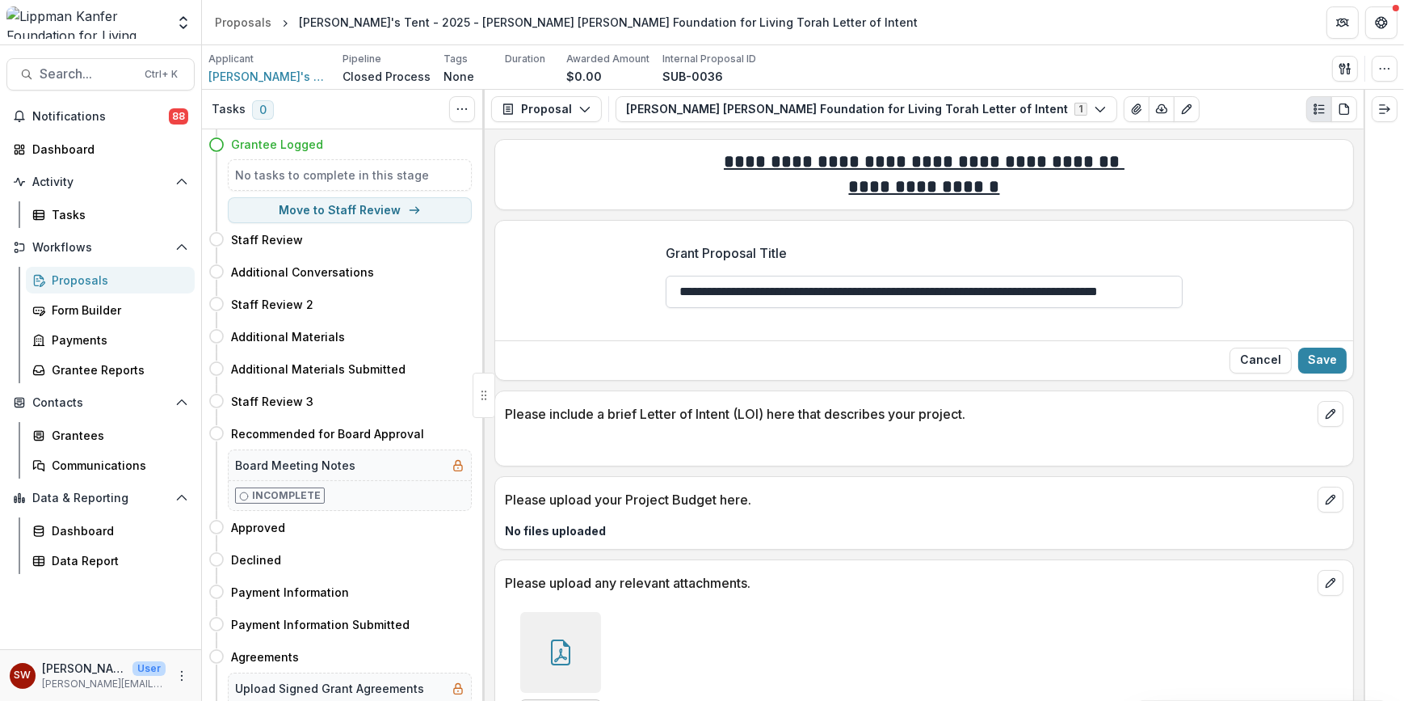
click at [601, 293] on input "**********" at bounding box center [924, 292] width 517 height 32
drag, startPoint x: 679, startPoint y: 293, endPoint x: 1234, endPoint y: 271, distance: 555.5
click at [601, 271] on div "**********" at bounding box center [924, 281] width 858 height 103
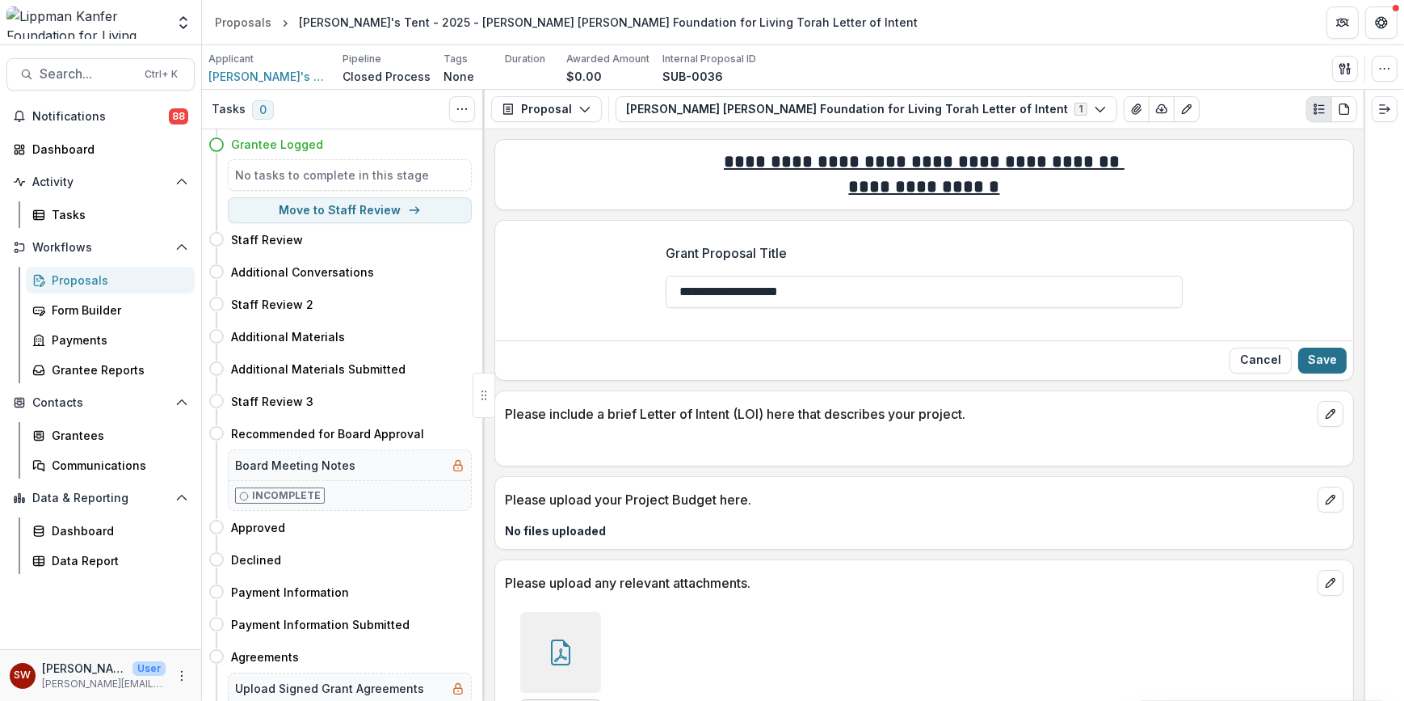
type input "**********"
click at [601, 353] on button "Save" at bounding box center [1322, 360] width 48 height 26
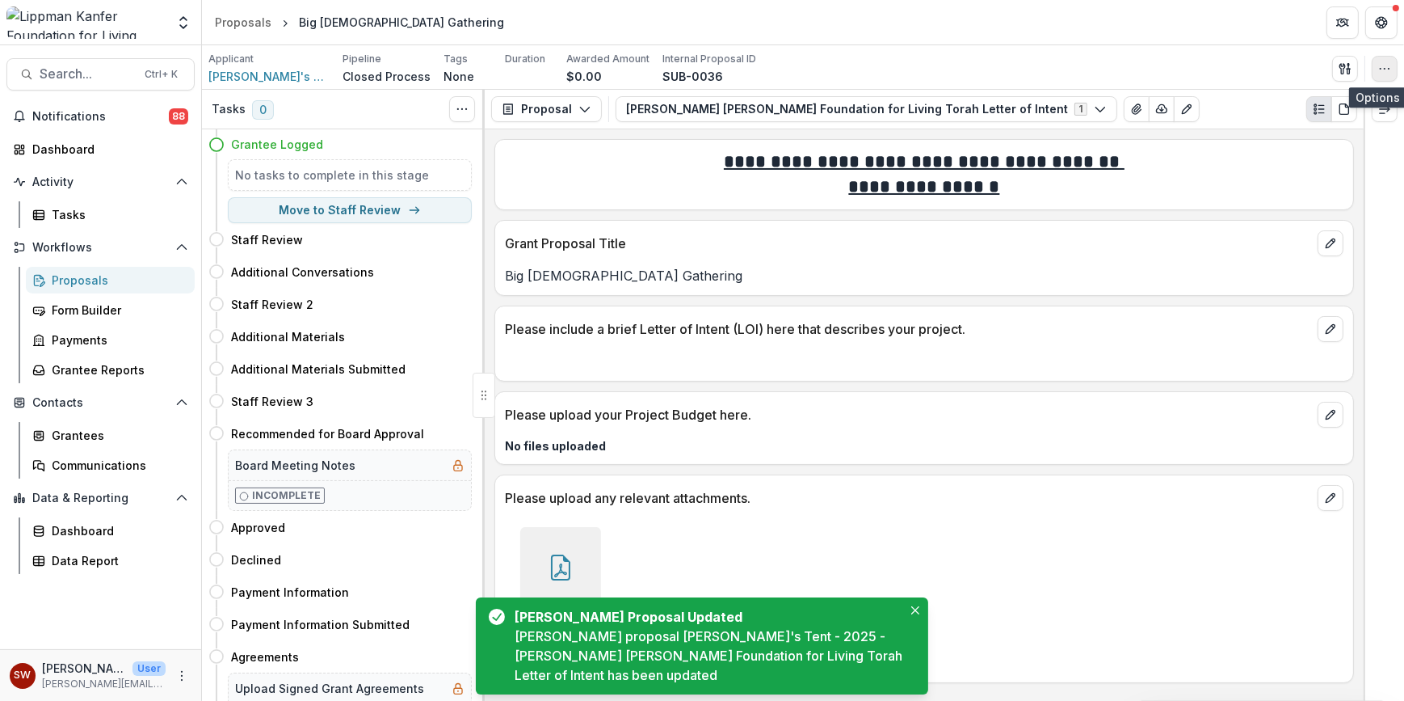
click at [601, 73] on icon "button" at bounding box center [1384, 68] width 13 height 13
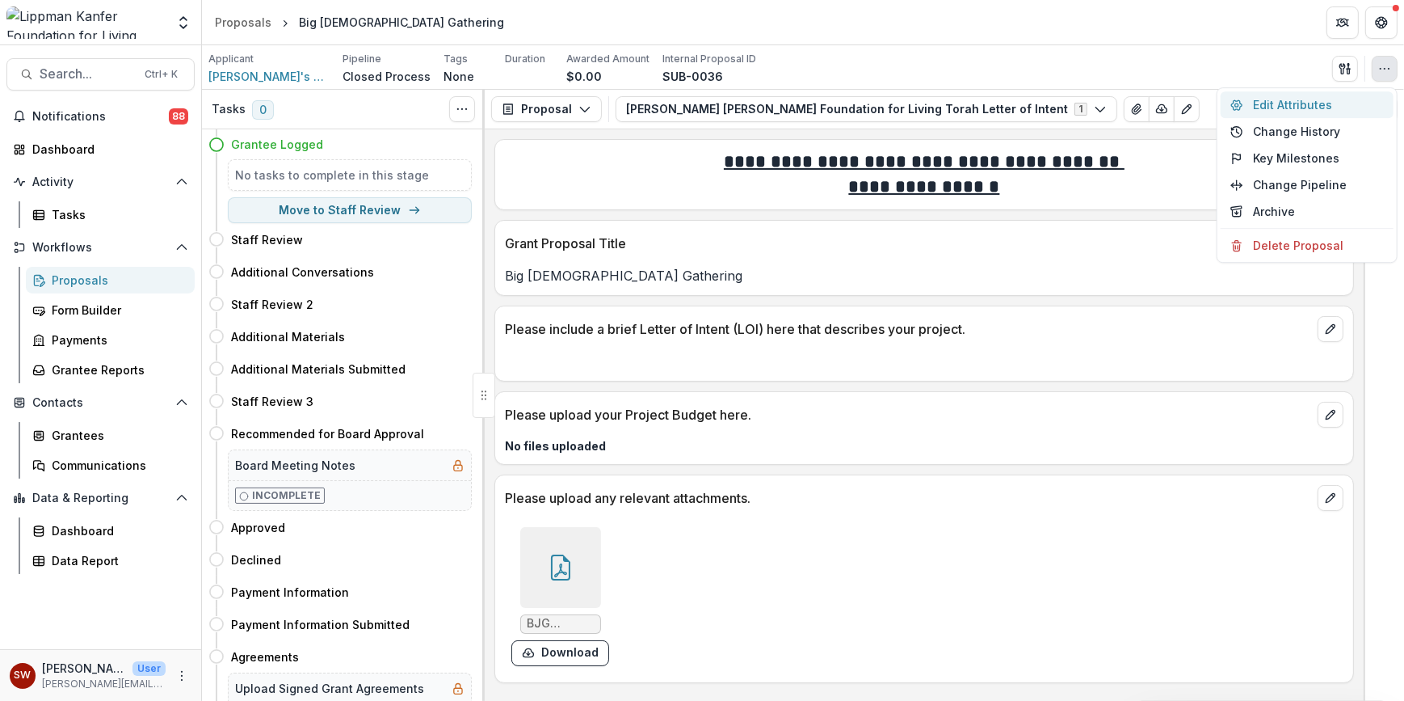
click at [601, 99] on button "Edit Attributes" at bounding box center [1307, 104] width 173 height 27
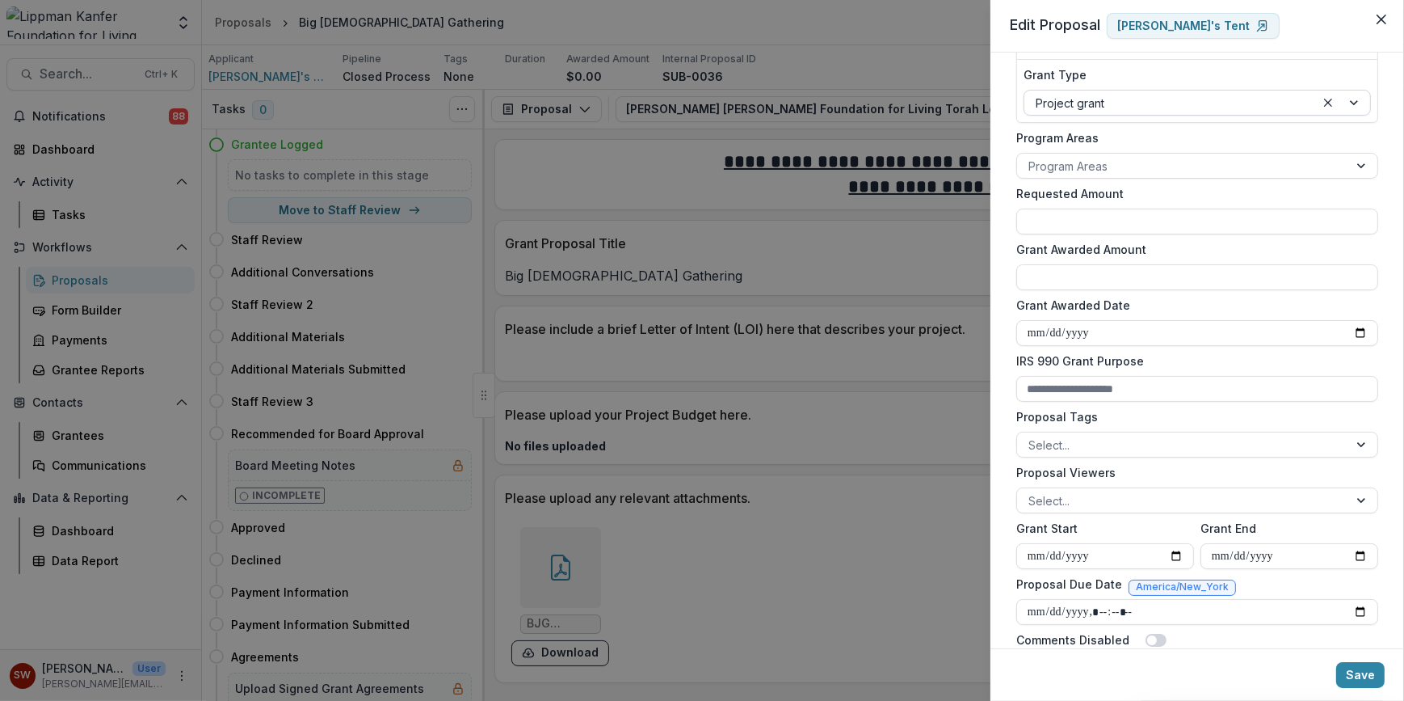
scroll to position [339, 0]
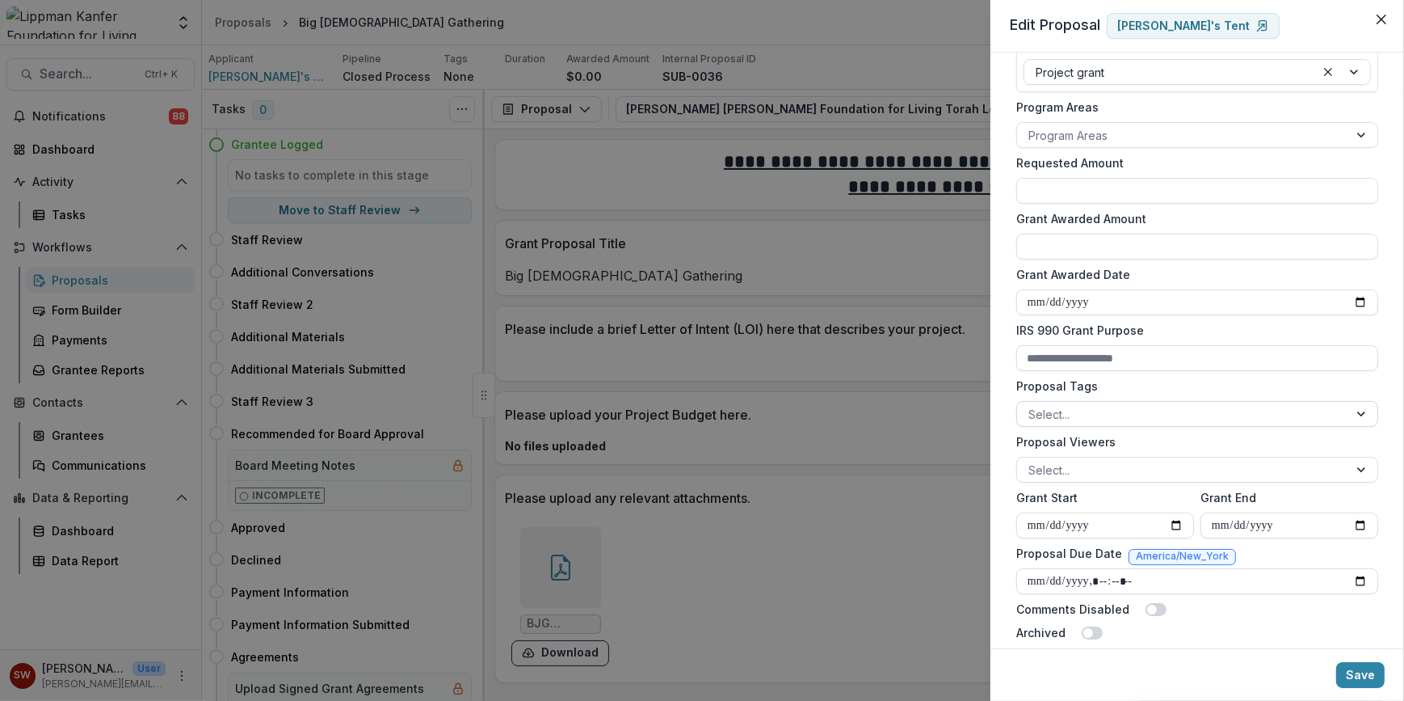
click at [601, 404] on div at bounding box center [1183, 414] width 309 height 20
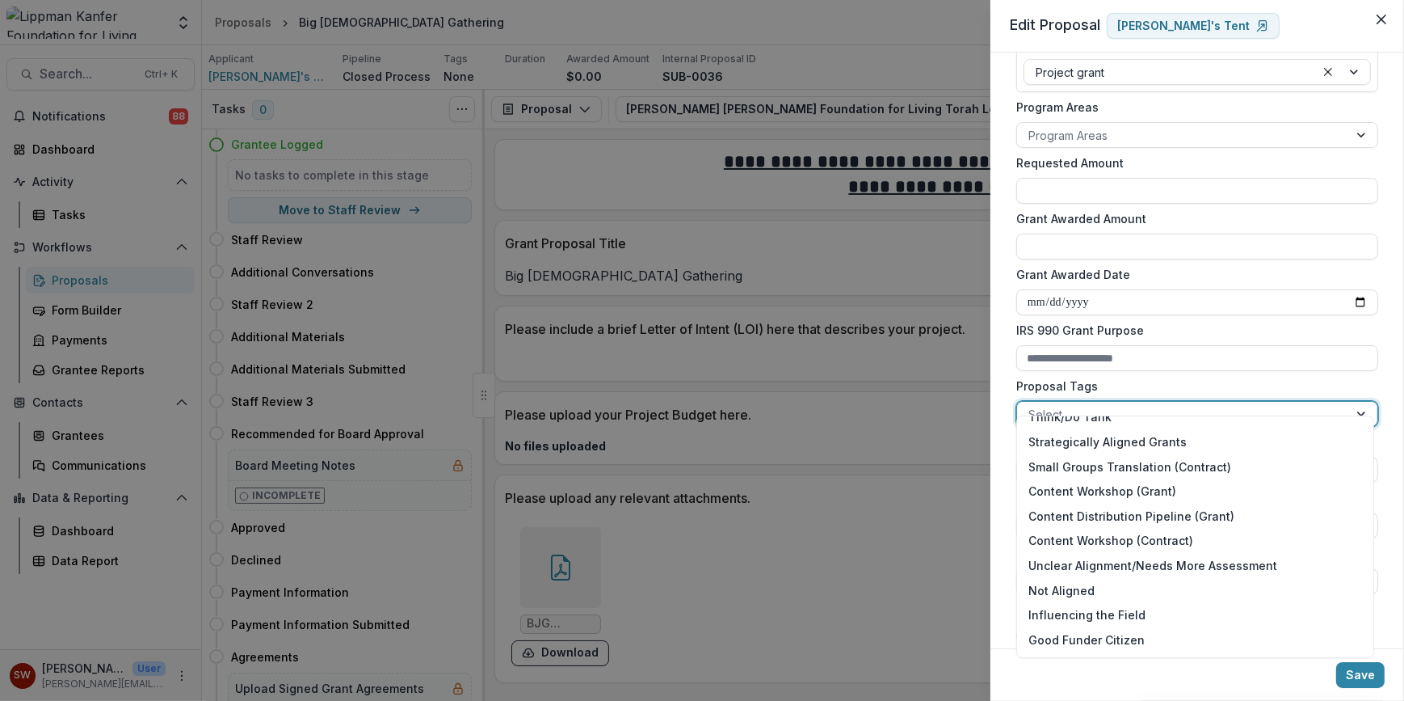
scroll to position [186, 0]
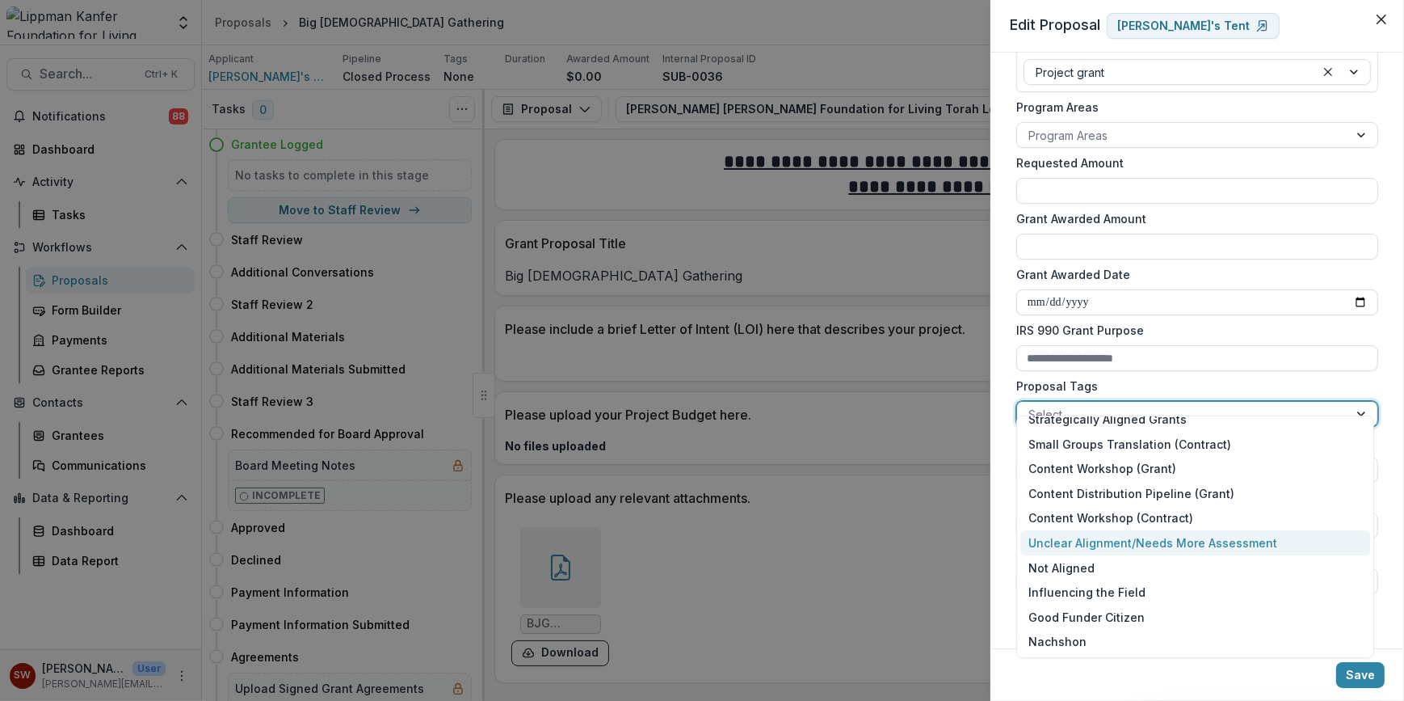
click at [601, 536] on div "Unclear Alignment/Needs More Assessment" at bounding box center [1196, 542] width 350 height 25
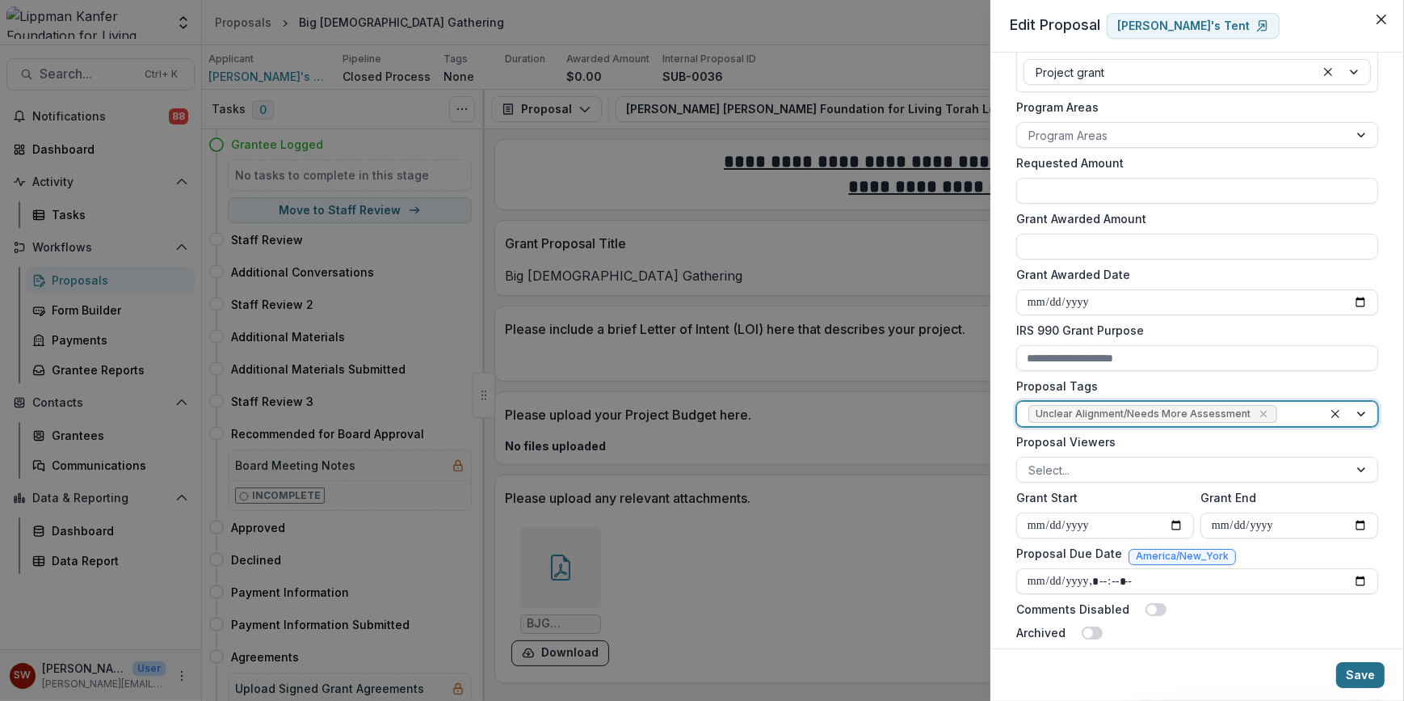
click at [601, 667] on button "Save" at bounding box center [1360, 675] width 48 height 26
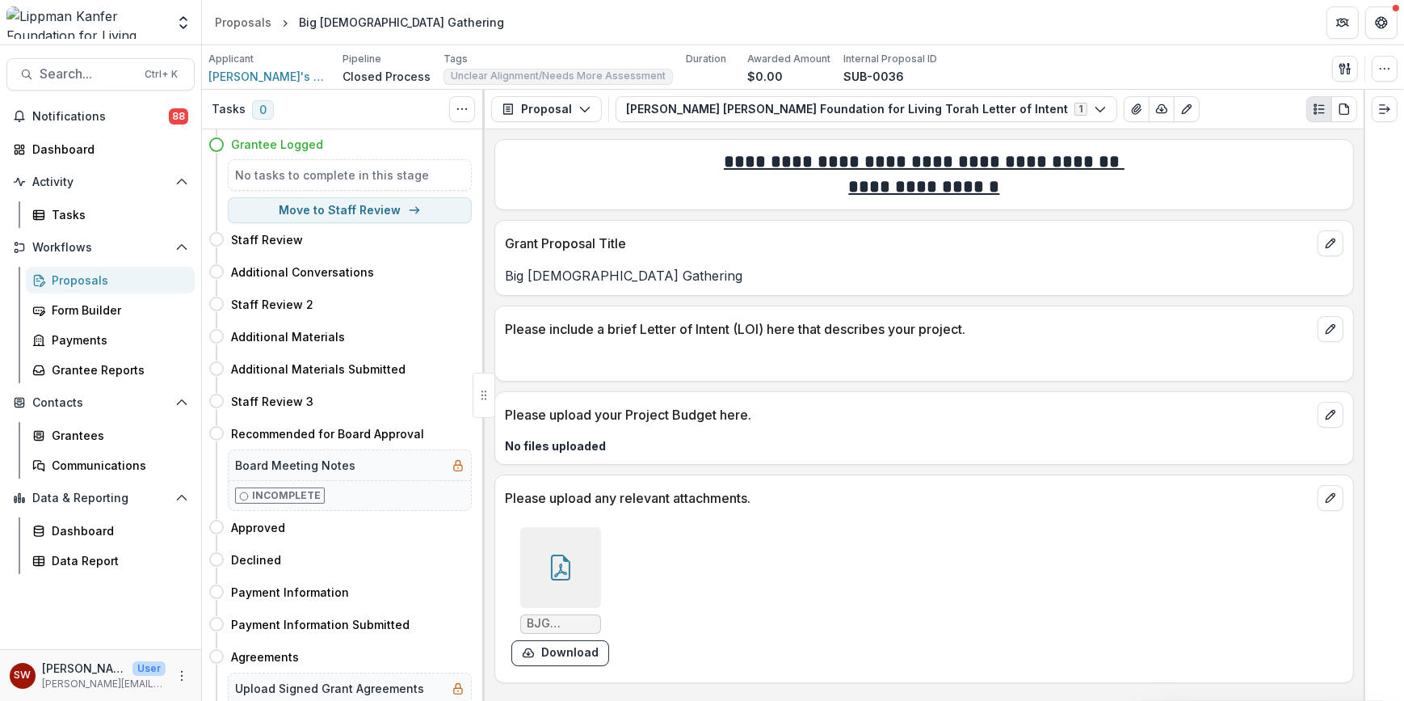
click at [601, 545] on div "BJG Overview.pdf Download" at bounding box center [747, 596] width 485 height 152
click at [601, 60] on button "button" at bounding box center [1385, 69] width 26 height 26
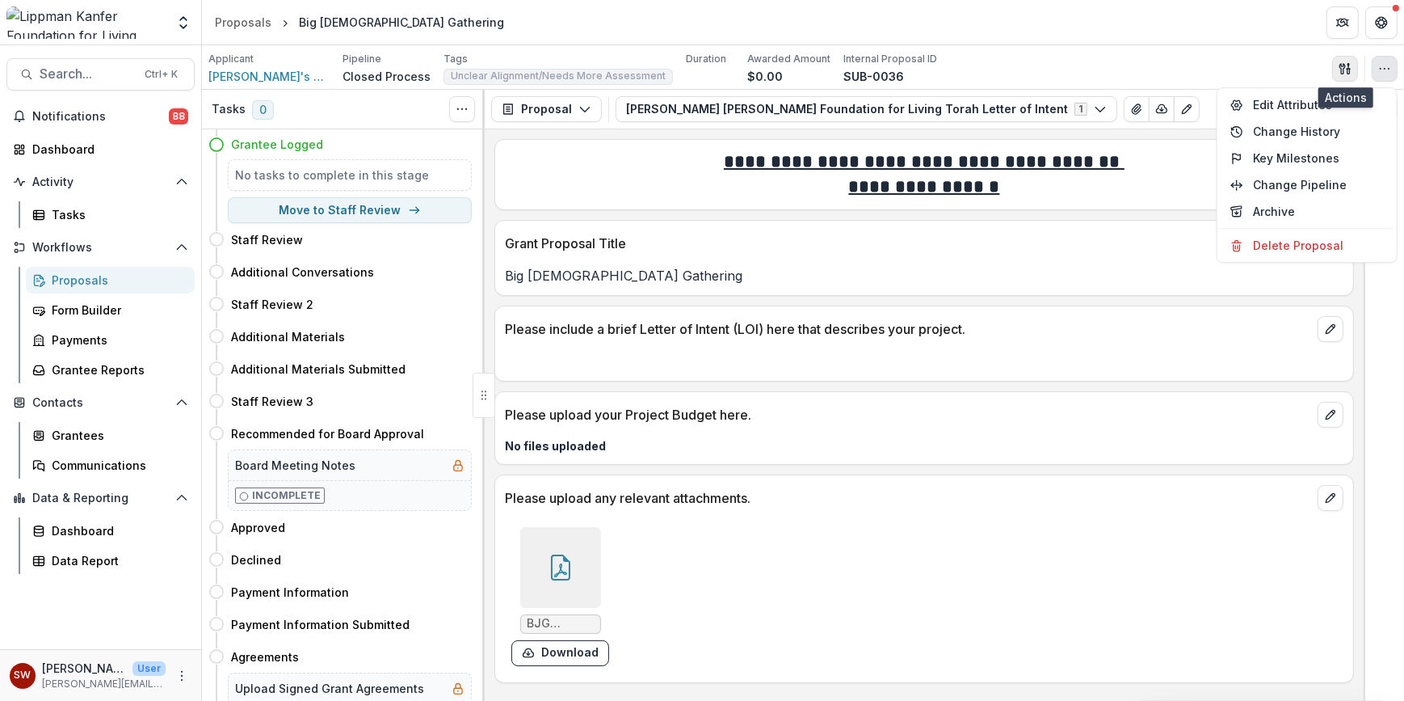
click at [601, 65] on icon "button" at bounding box center [1345, 68] width 13 height 13
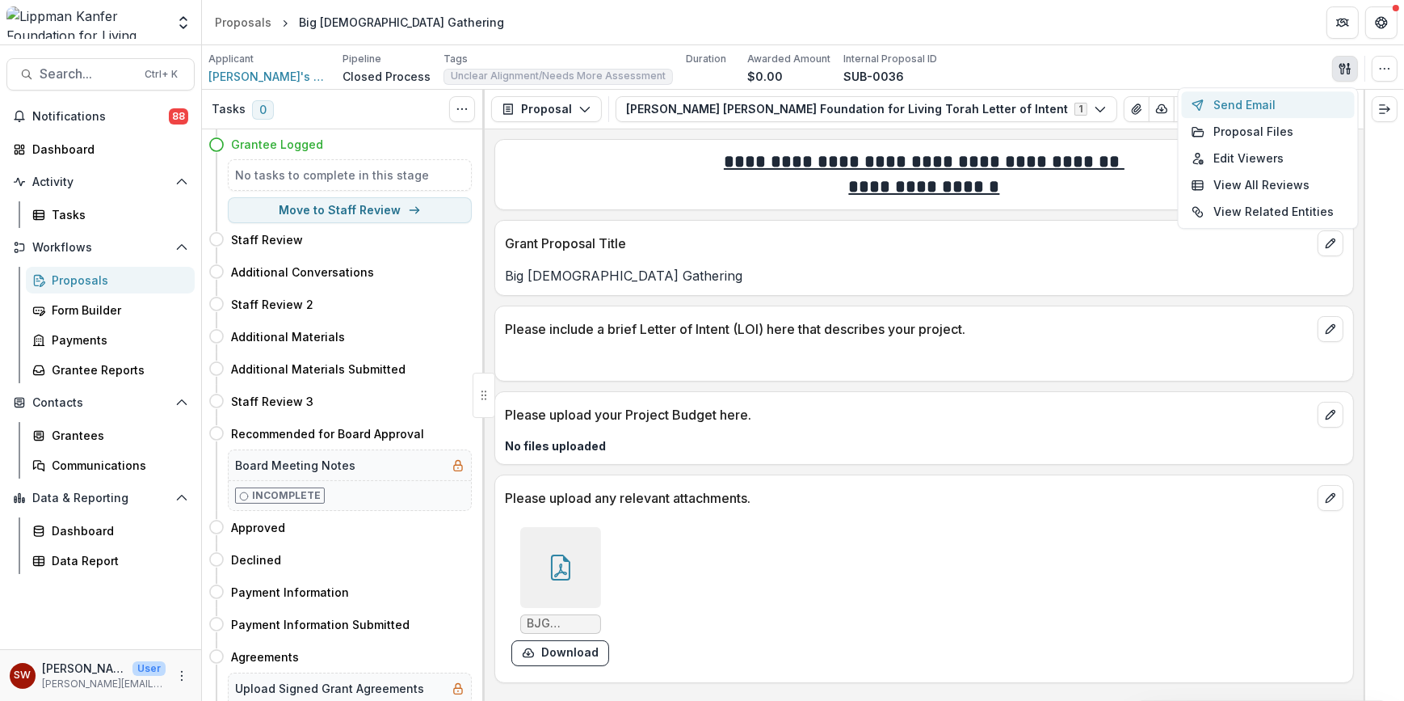
click at [601, 102] on button "Send Email" at bounding box center [1268, 104] width 173 height 27
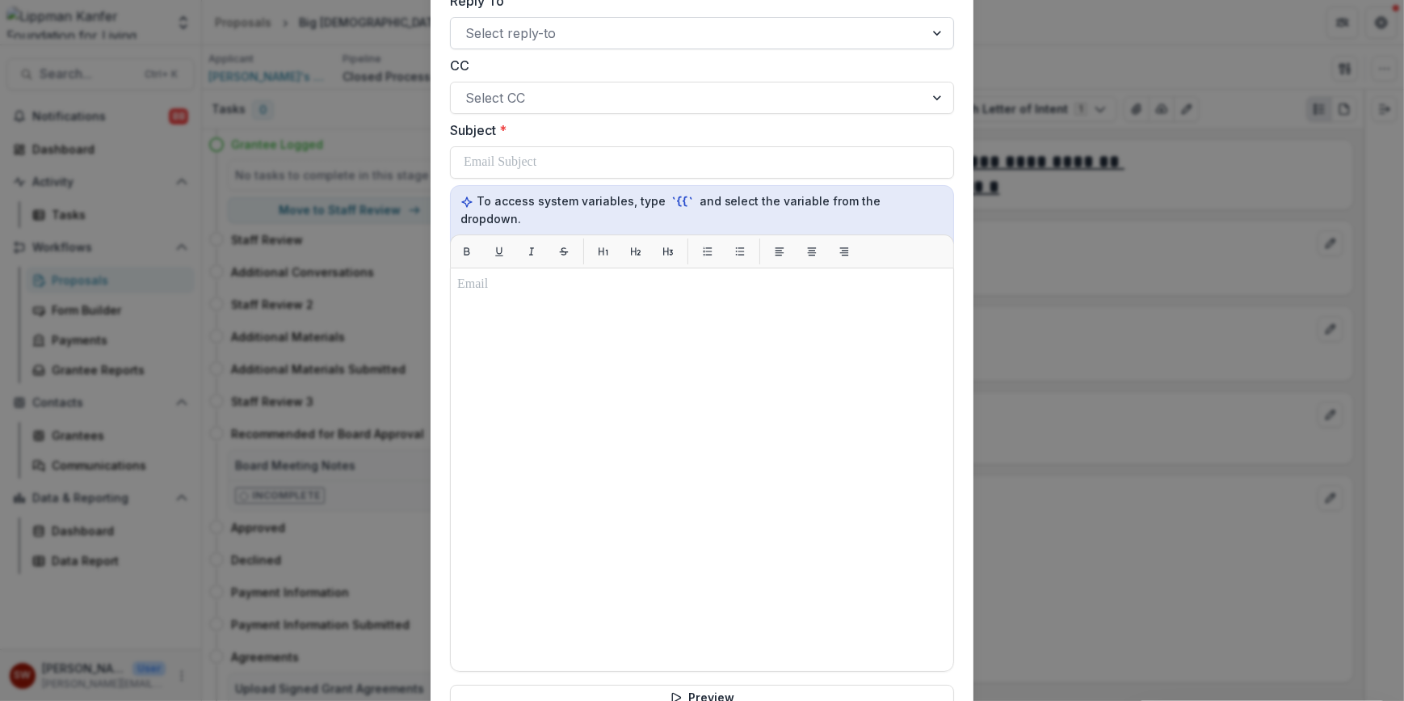
scroll to position [0, 0]
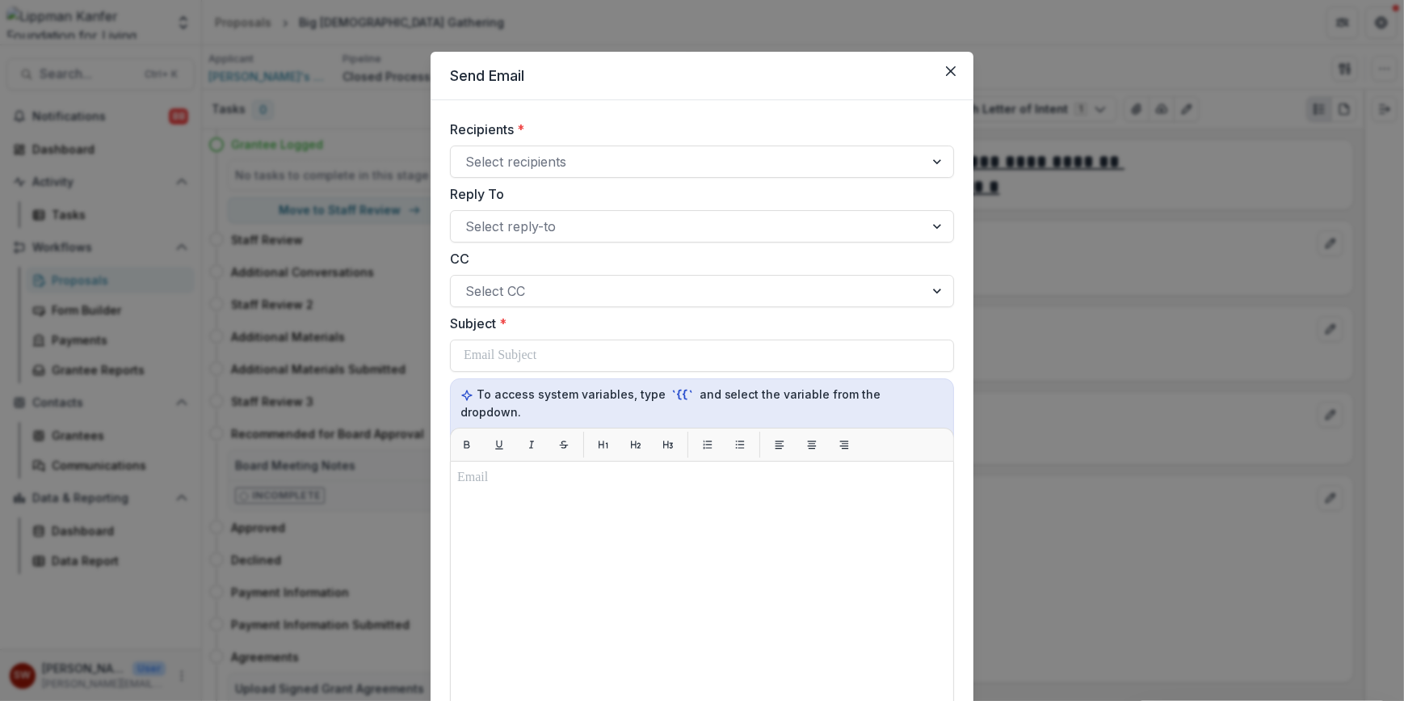
click at [601, 68] on button "Close" at bounding box center [951, 71] width 26 height 26
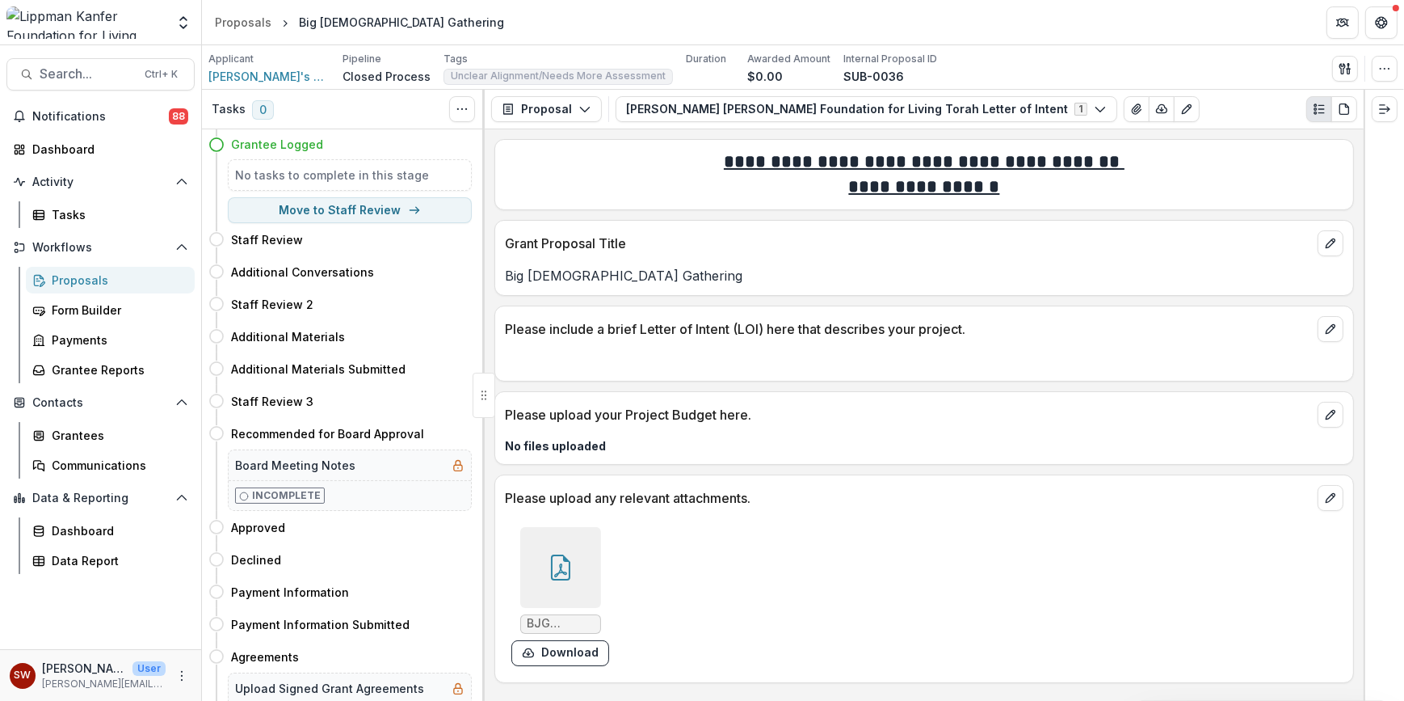
click at [541, 573] on div at bounding box center [560, 567] width 81 height 81
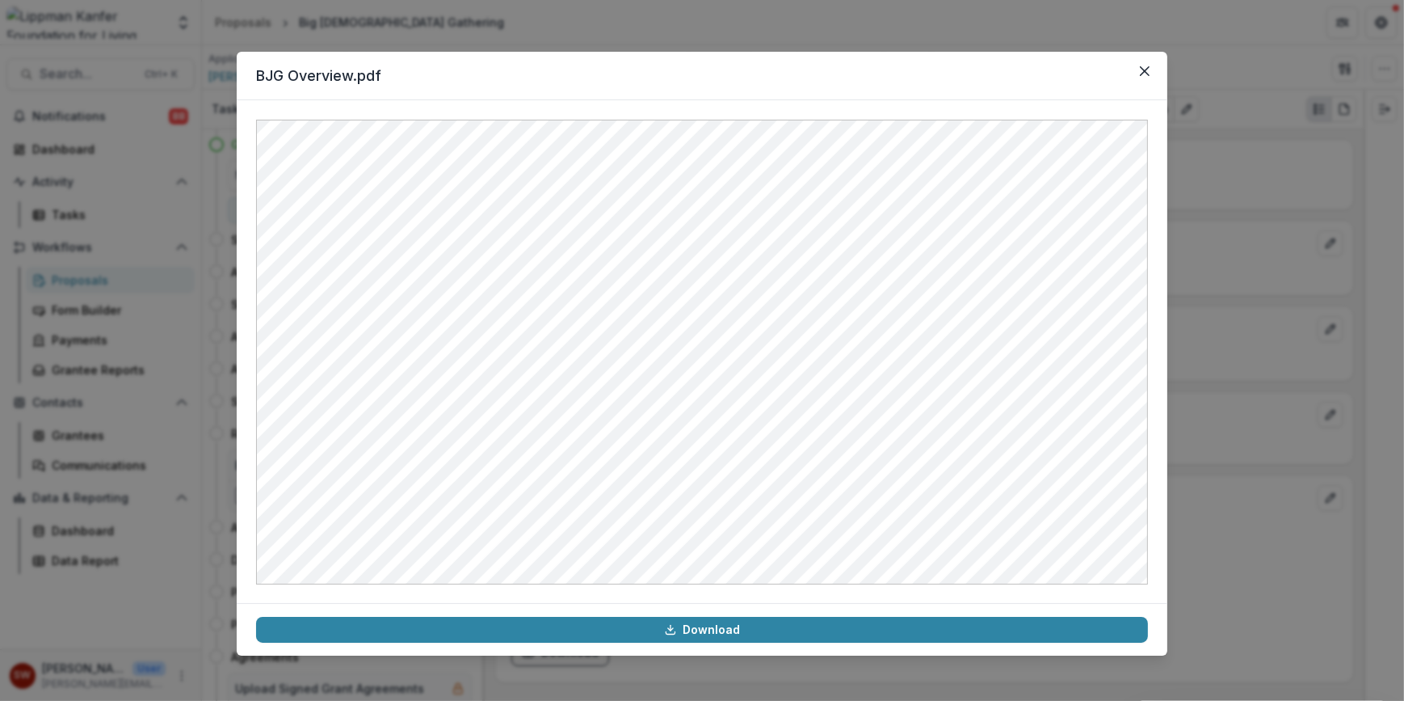
drag, startPoint x: 1107, startPoint y: 116, endPoint x: 881, endPoint y: 83, distance: 228.5
click at [601, 83] on header "BJG Overview.pdf" at bounding box center [702, 76] width 931 height 48
click at [601, 68] on button "Close" at bounding box center [1145, 71] width 26 height 26
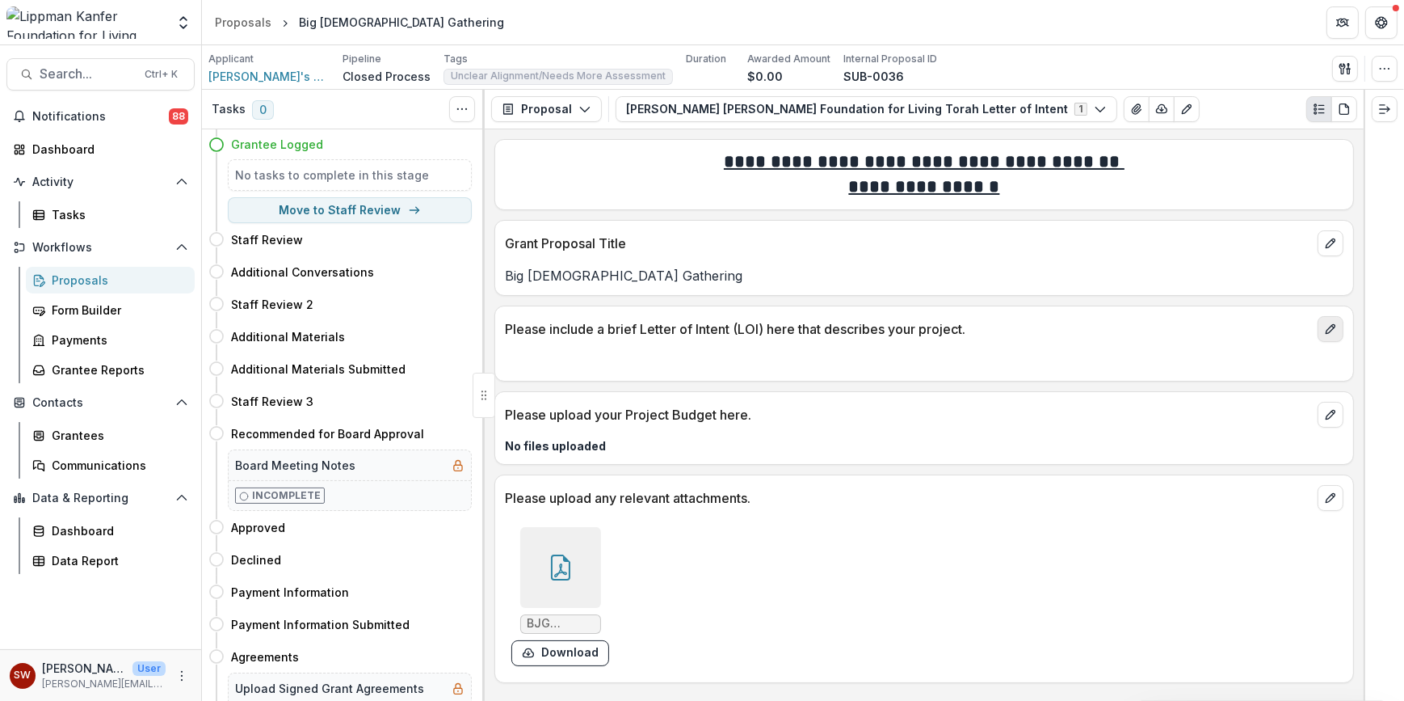
click at [601, 326] on button "edit" at bounding box center [1331, 329] width 26 height 26
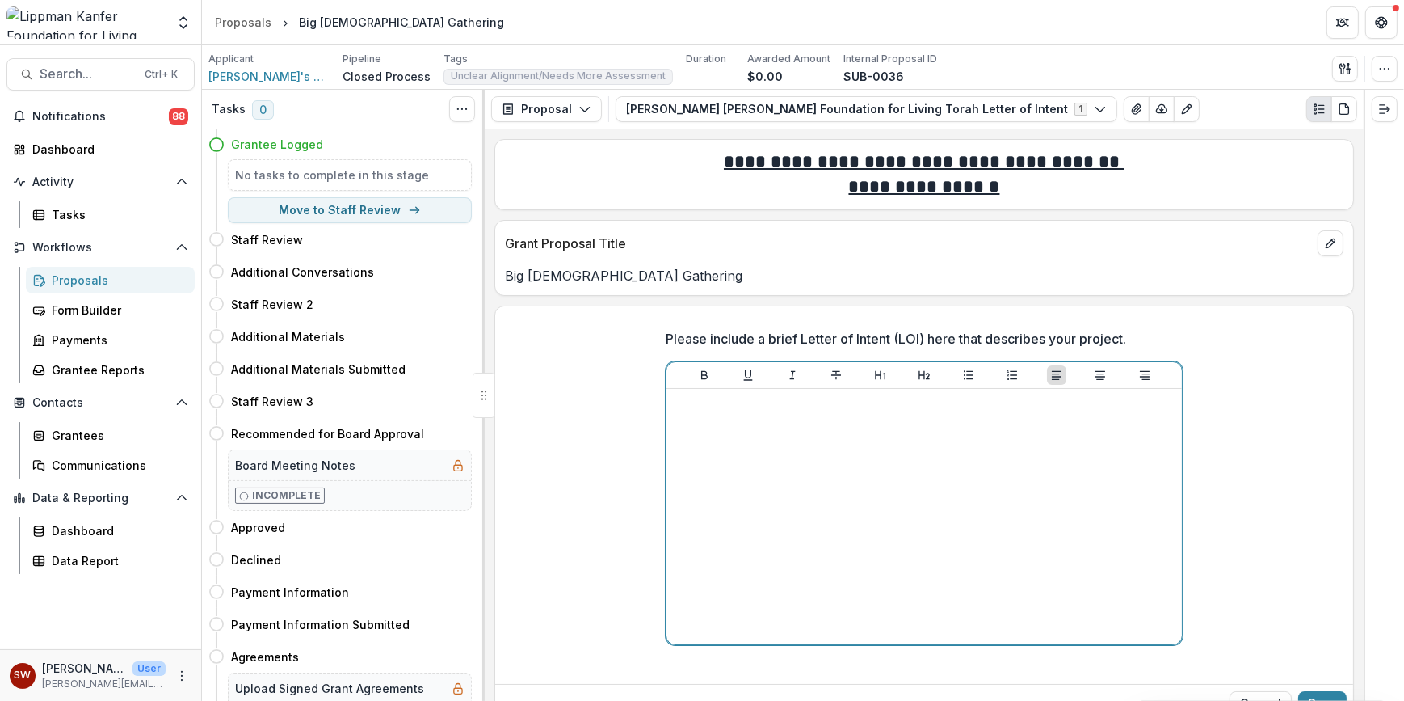
click at [601, 429] on div at bounding box center [924, 516] width 503 height 242
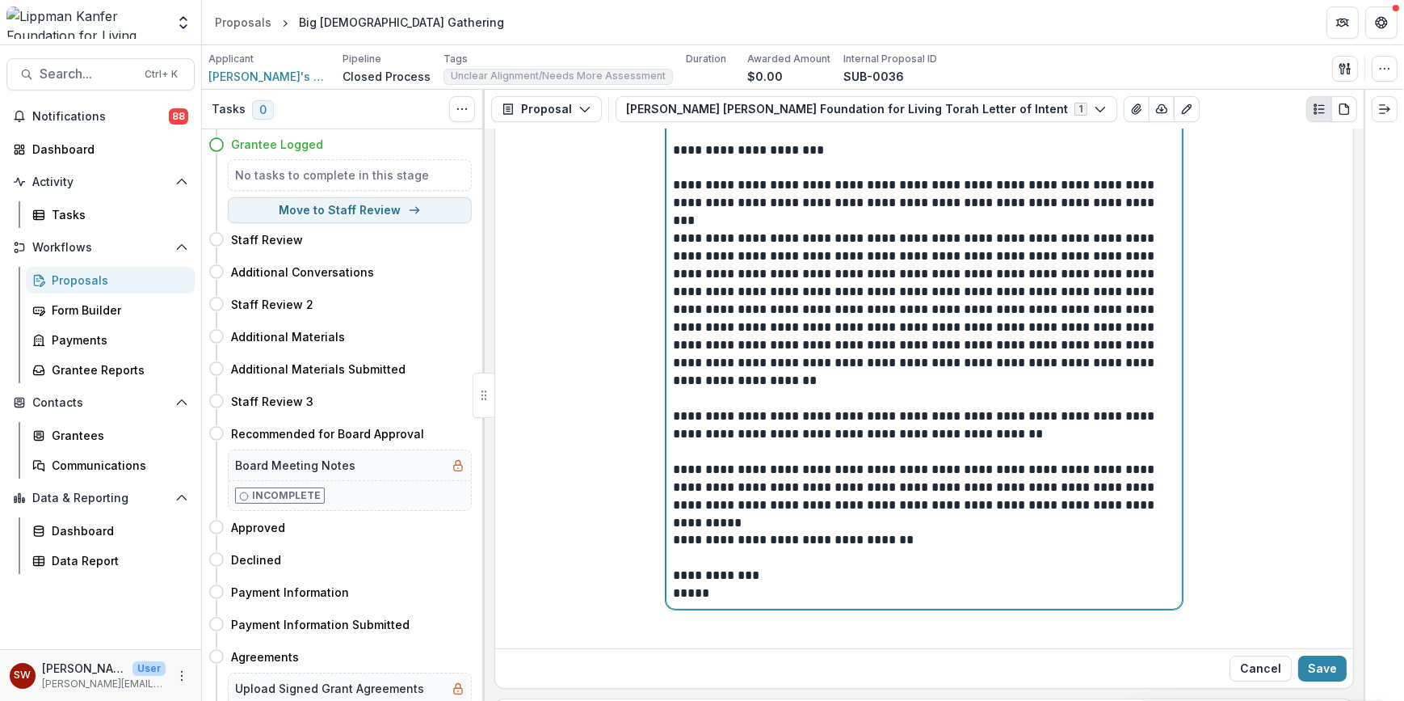
scroll to position [402, 0]
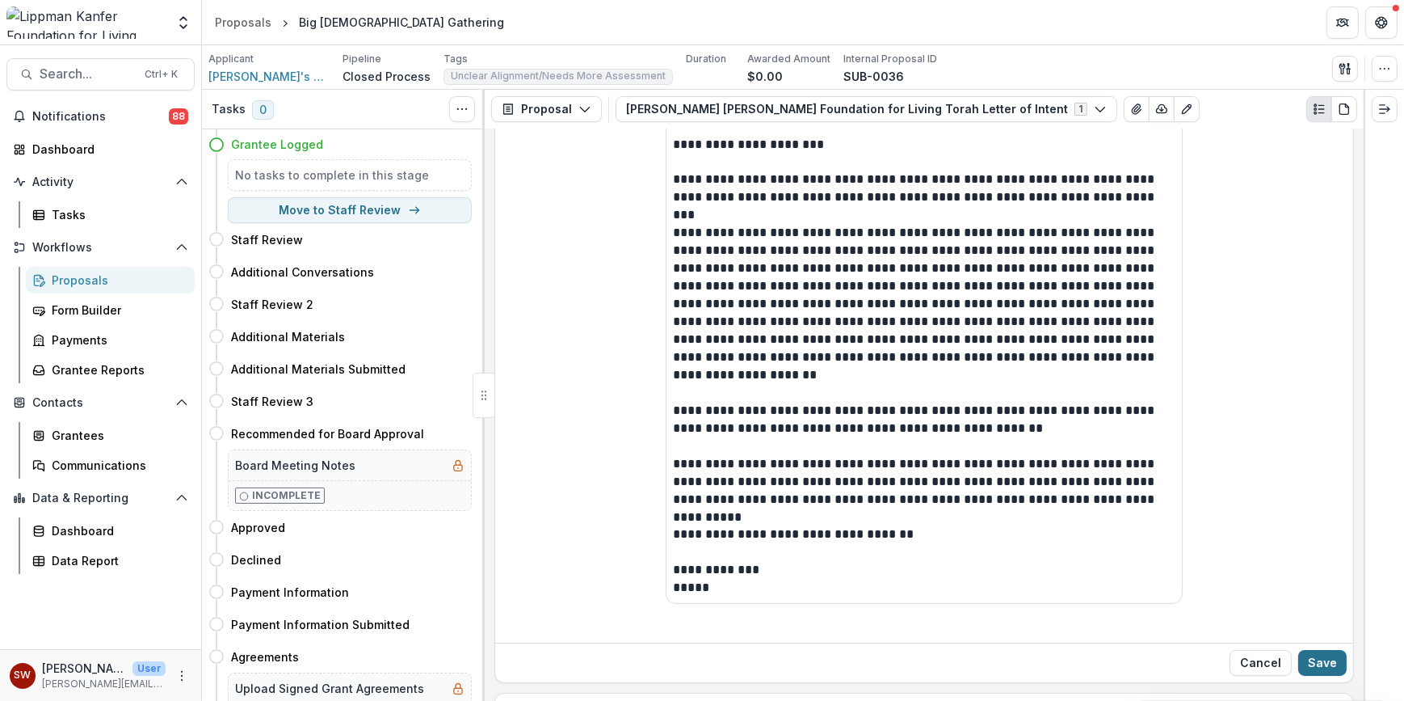
click at [601, 665] on button "Save" at bounding box center [1322, 663] width 48 height 26
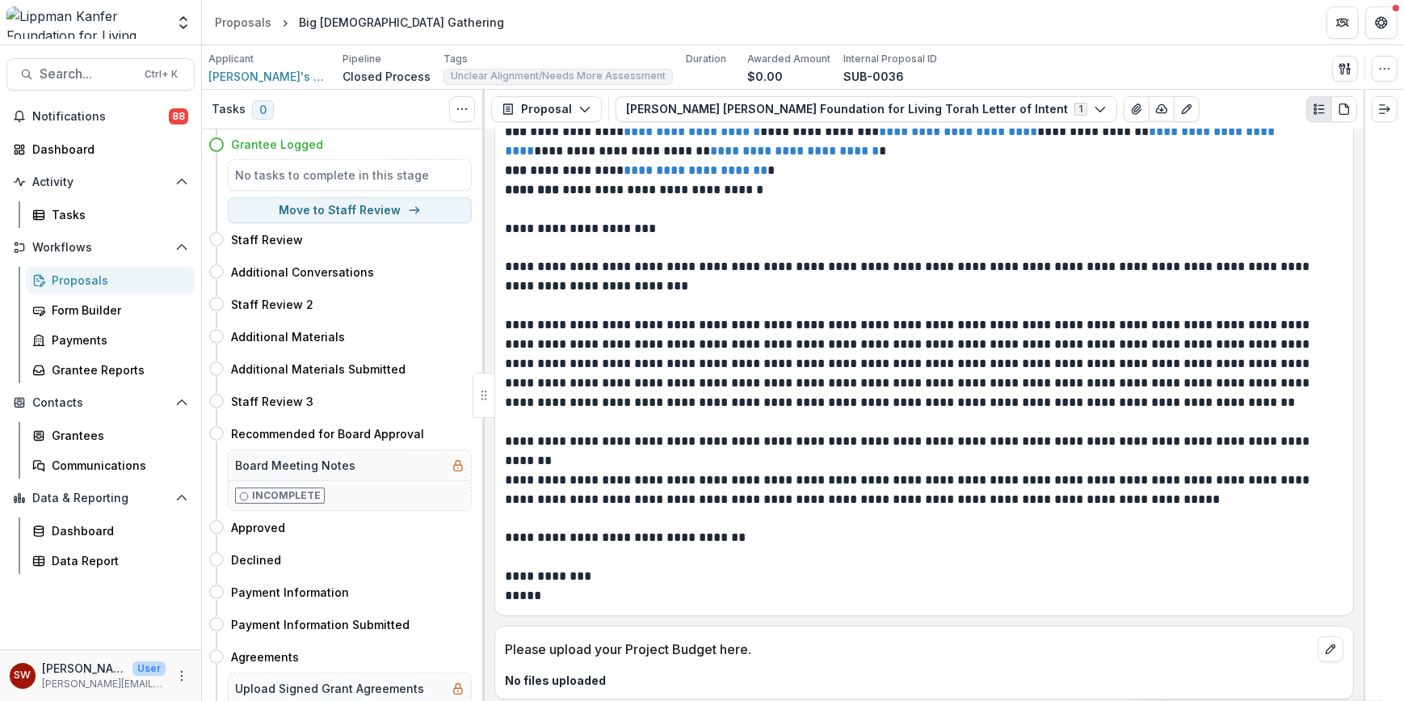
scroll to position [265, 0]
